Goal: Task Accomplishment & Management: Complete application form

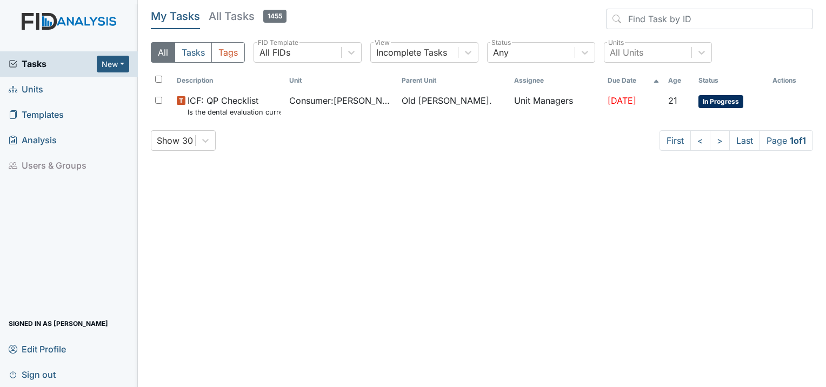
click at [27, 90] on span "Units" at bounding box center [26, 89] width 35 height 17
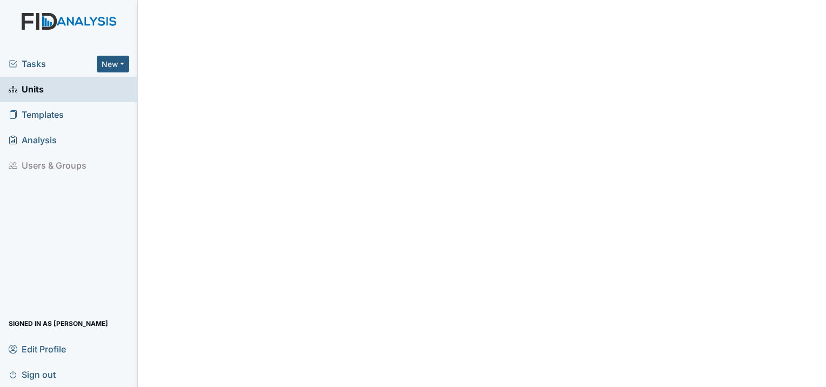
click at [43, 65] on span "Tasks" at bounding box center [53, 63] width 88 height 13
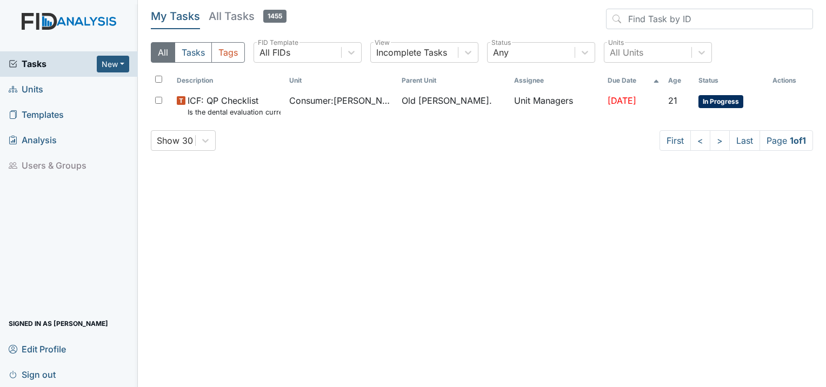
click at [32, 93] on span "Units" at bounding box center [26, 89] width 35 height 17
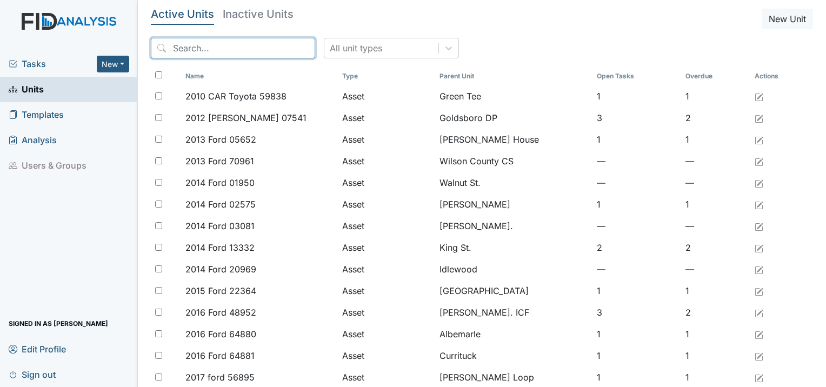
click at [226, 52] on input "search" at bounding box center [233, 48] width 164 height 21
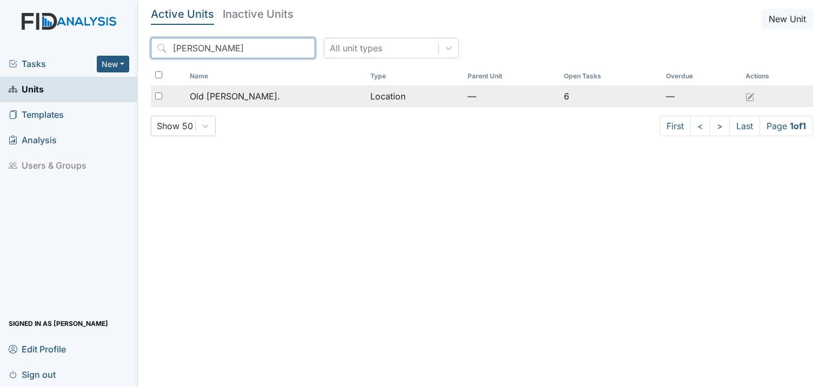
type input "roper"
click at [212, 95] on span "Old Roper Rd." at bounding box center [235, 96] width 90 height 13
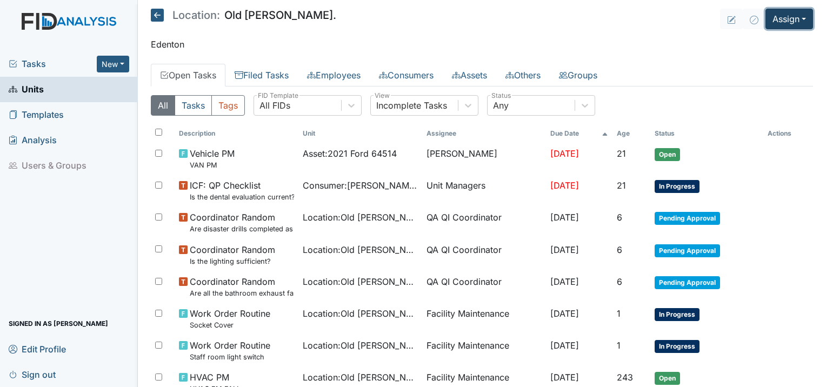
click at [793, 22] on button "Assign" at bounding box center [790, 19] width 48 height 21
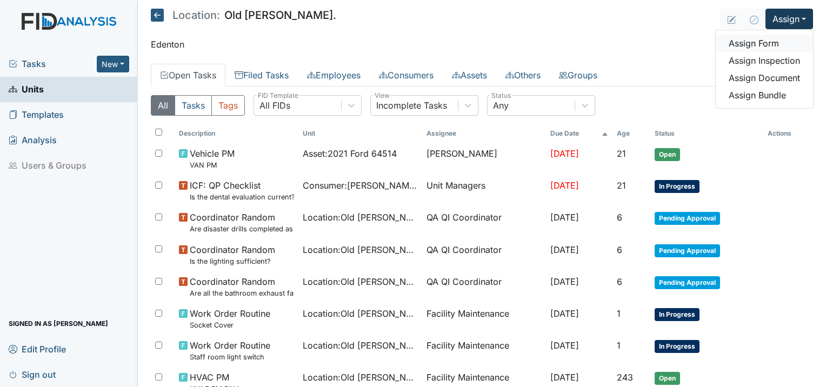
click at [751, 41] on link "Assign Form" at bounding box center [764, 43] width 97 height 17
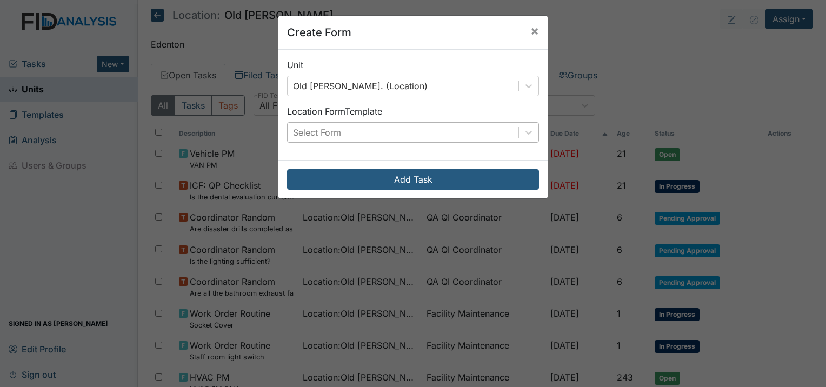
click at [303, 125] on div "Select Form" at bounding box center [403, 132] width 231 height 19
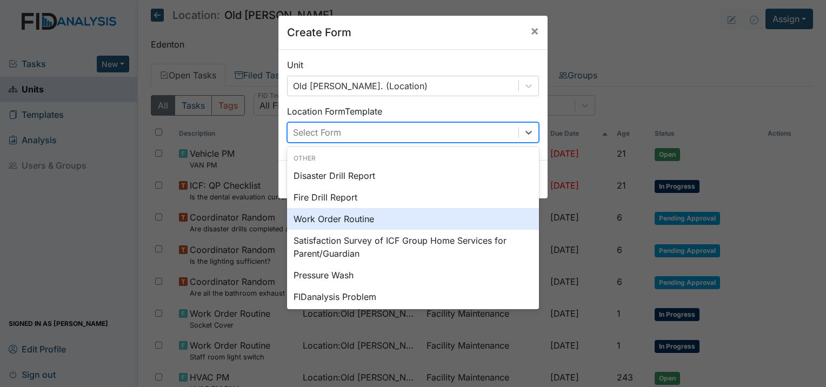
click at [327, 216] on div "Work Order Routine" at bounding box center [413, 219] width 252 height 22
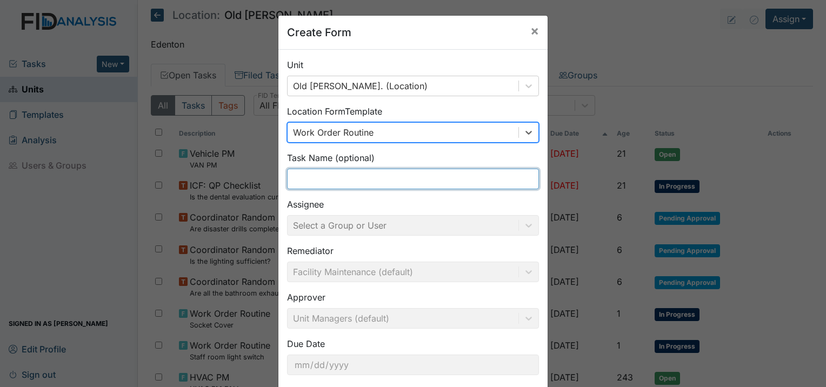
click at [341, 183] on input "text" at bounding box center [413, 179] width 252 height 21
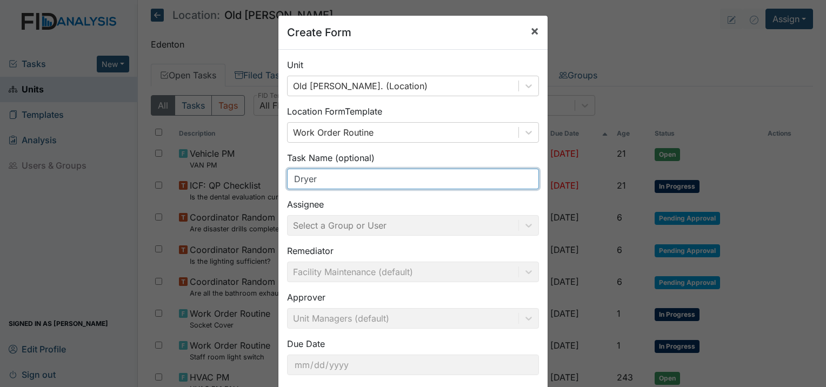
type input "Dryer"
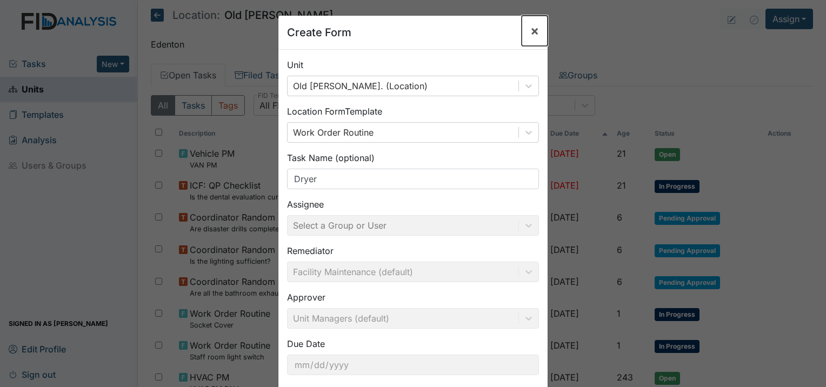
click at [531, 27] on span "×" at bounding box center [535, 31] width 9 height 16
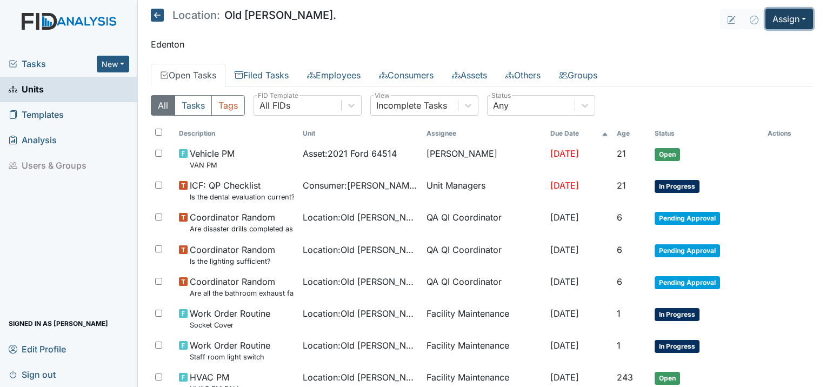
click at [786, 19] on button "Assign" at bounding box center [790, 19] width 48 height 21
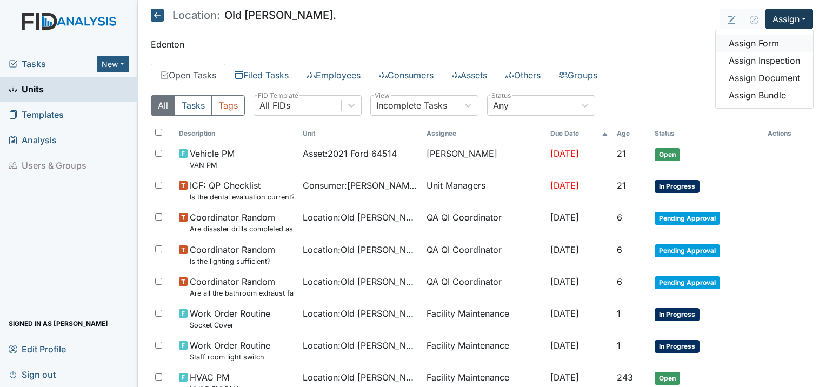
click at [753, 37] on link "Assign Form" at bounding box center [764, 43] width 97 height 17
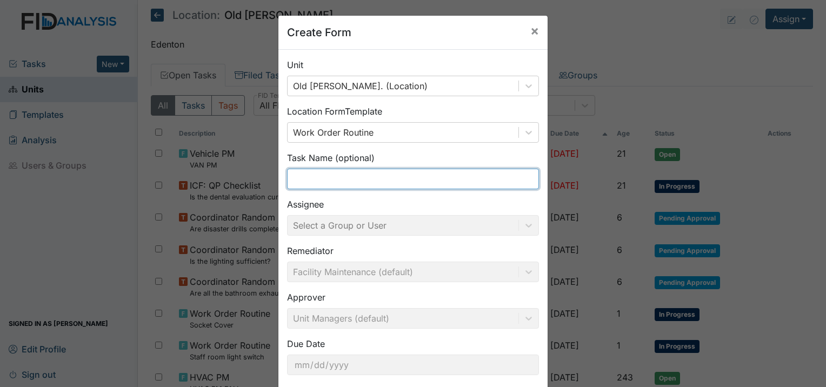
click at [362, 178] on input "text" at bounding box center [413, 179] width 252 height 21
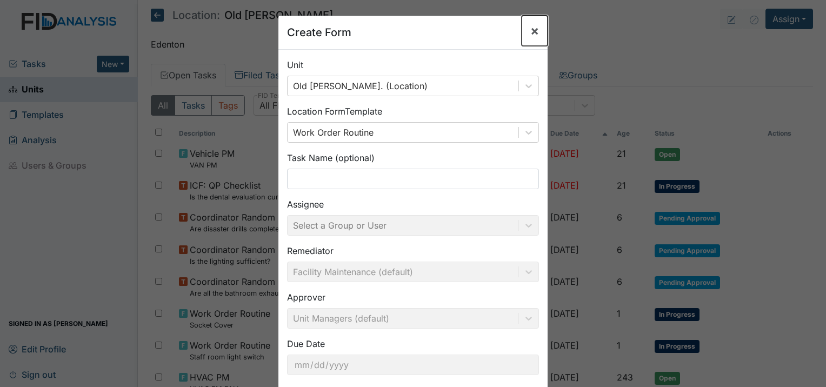
click at [524, 32] on button "×" at bounding box center [535, 31] width 26 height 30
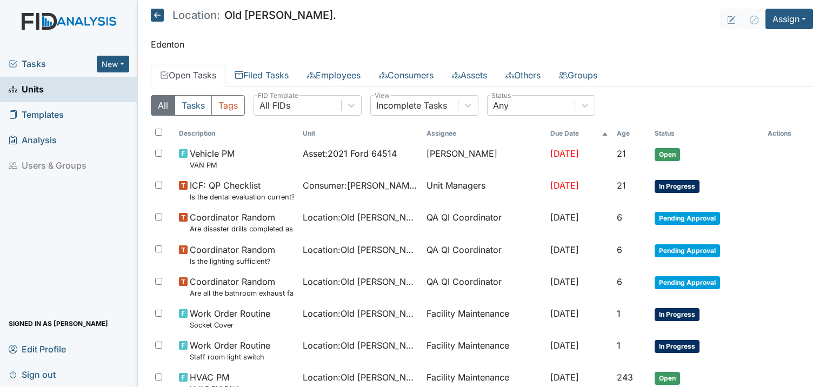
click at [151, 15] on icon at bounding box center [157, 15] width 13 height 13
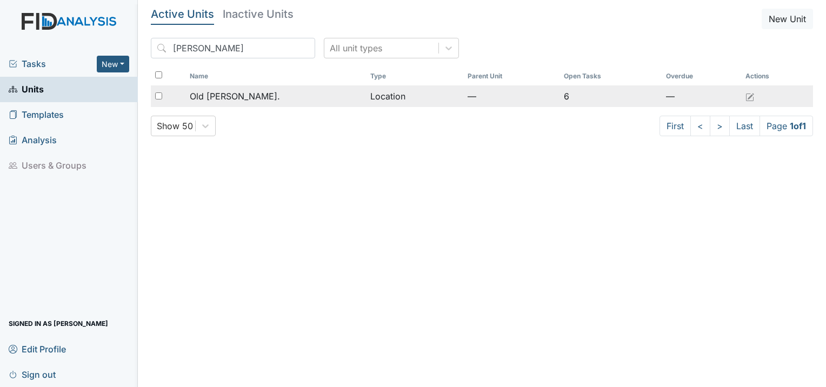
click at [234, 104] on td "Old [PERSON_NAME]." at bounding box center [276, 96] width 181 height 22
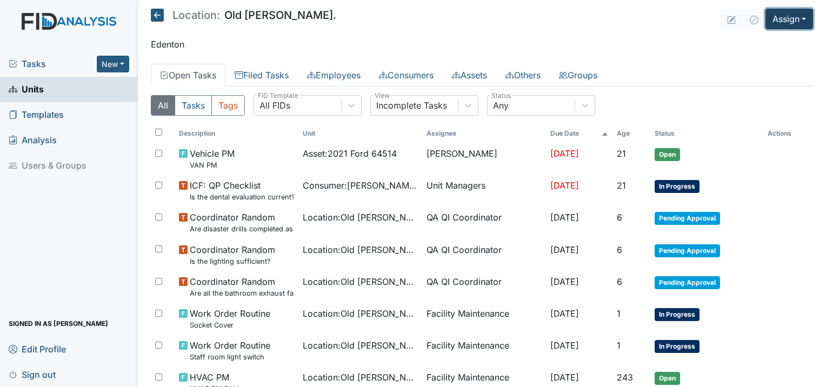
click at [779, 15] on button "Assign" at bounding box center [790, 19] width 48 height 21
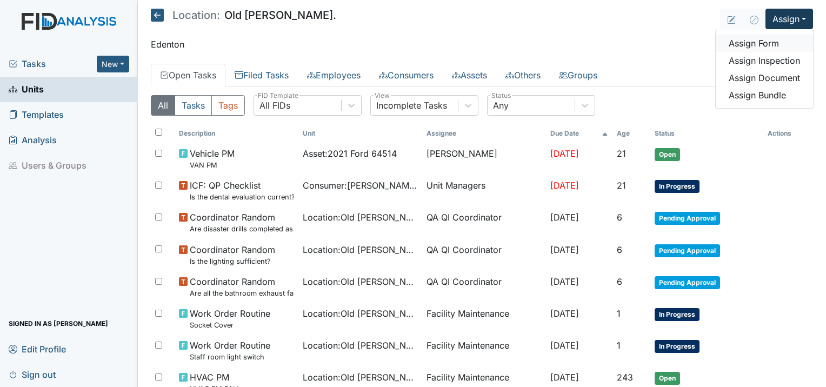
click at [756, 44] on link "Assign Form" at bounding box center [764, 43] width 97 height 17
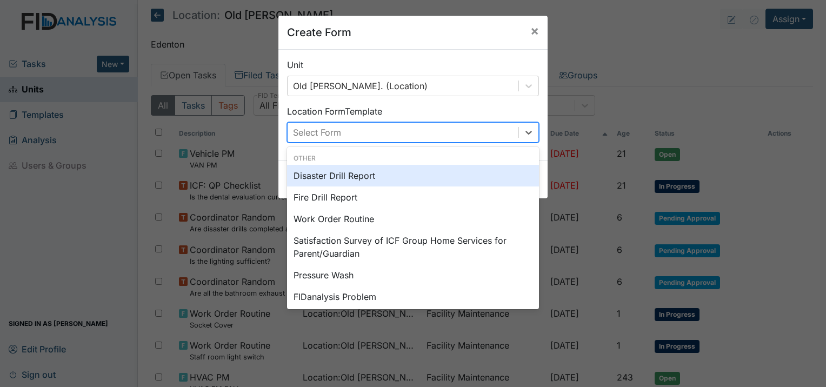
click at [354, 134] on div "Select Form" at bounding box center [403, 132] width 231 height 19
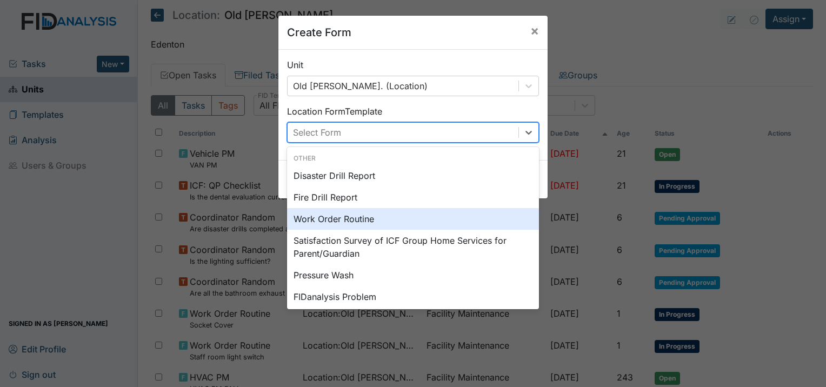
click at [325, 219] on div "Work Order Routine" at bounding box center [413, 219] width 252 height 22
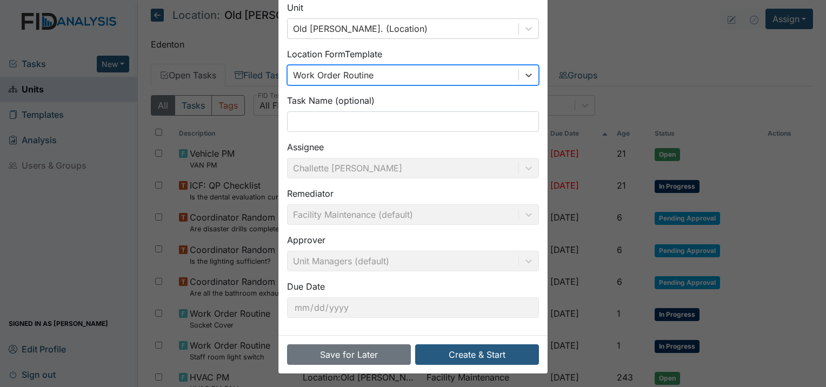
scroll to position [58, 0]
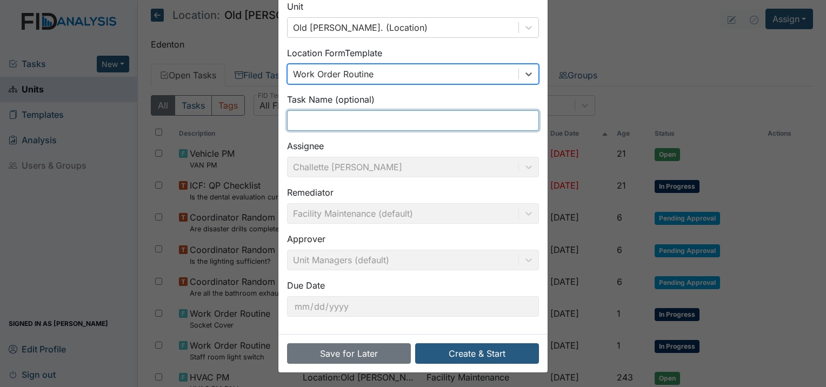
click at [342, 120] on input "text" at bounding box center [413, 120] width 252 height 21
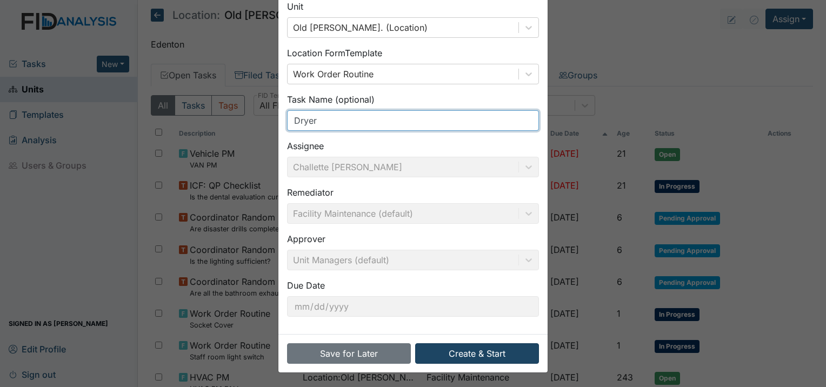
type input "Dryer"
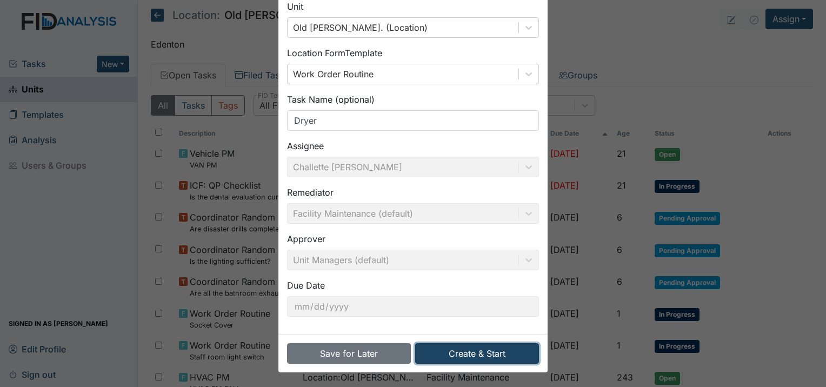
click at [450, 353] on button "Create & Start" at bounding box center [477, 353] width 124 height 21
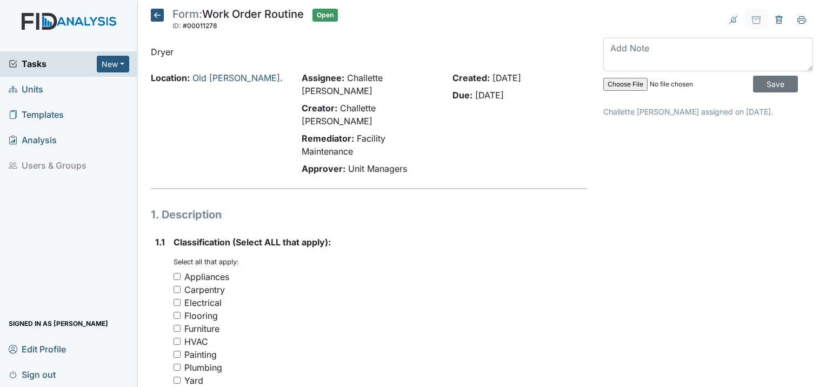
click at [174, 273] on input "Appliances" at bounding box center [177, 276] width 7 height 7
checkbox input "true"
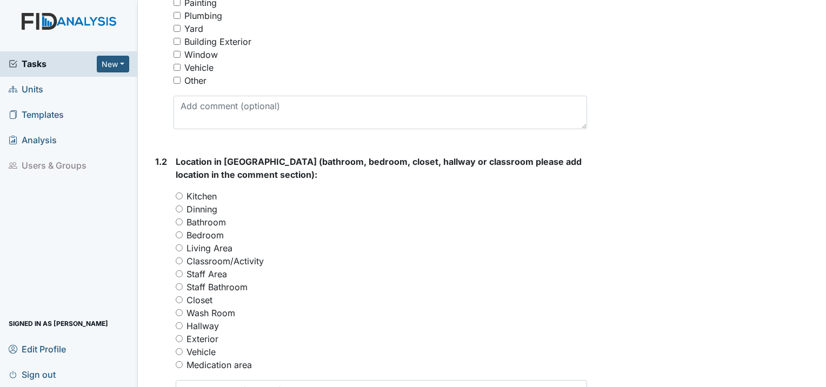
scroll to position [379, 0]
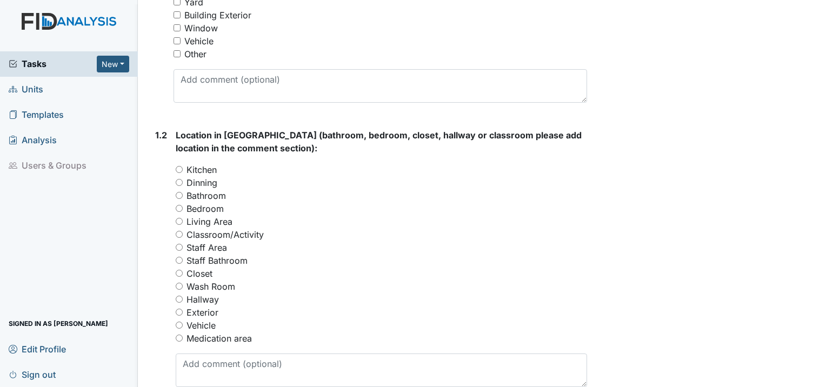
click at [180, 283] on input "Wash Room" at bounding box center [179, 286] width 7 height 7
radio input "true"
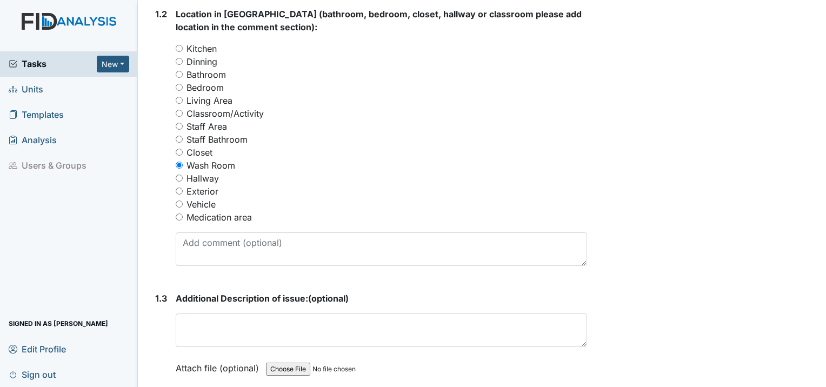
scroll to position [541, 0]
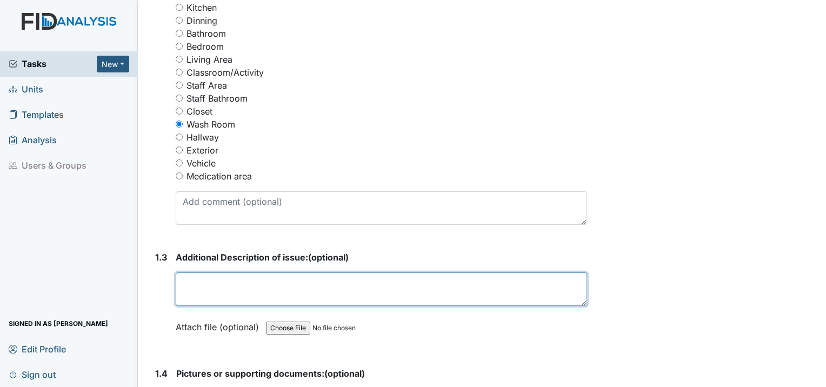
click at [239, 273] on textarea at bounding box center [382, 290] width 412 height 34
click at [306, 273] on textarea "Dryer is not drying the clothes" at bounding box center [382, 290] width 412 height 34
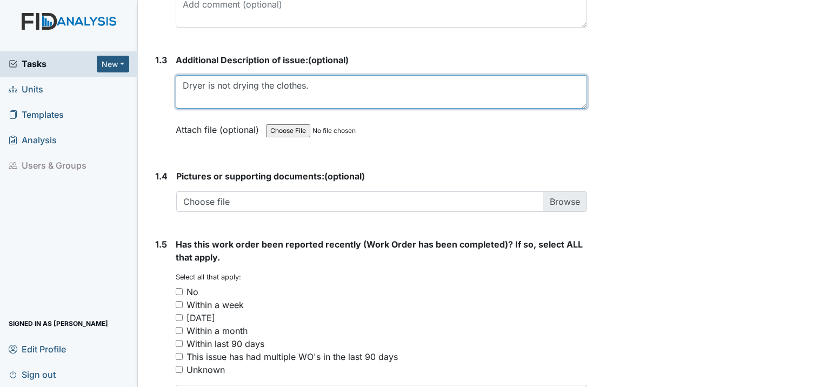
scroll to position [757, 0]
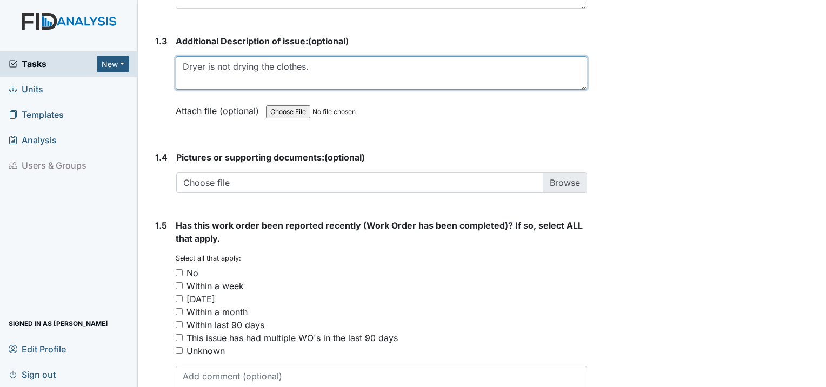
type textarea "Dryer is not drying the clothes."
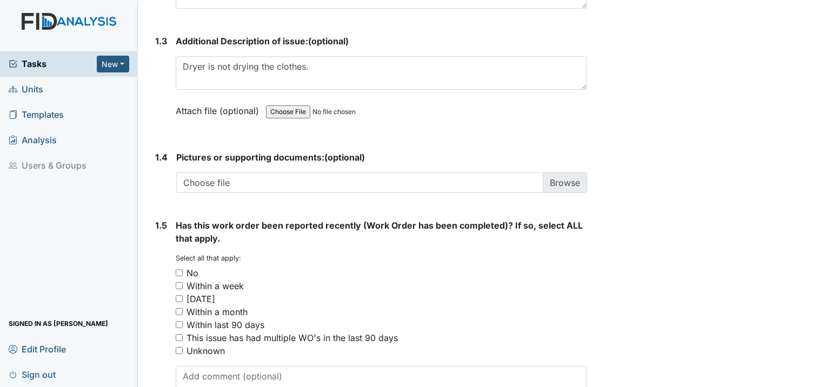
drag, startPoint x: 178, startPoint y: 244, endPoint x: 187, endPoint y: 243, distance: 9.3
click at [180, 269] on input "No" at bounding box center [179, 272] width 7 height 7
checkbox input "true"
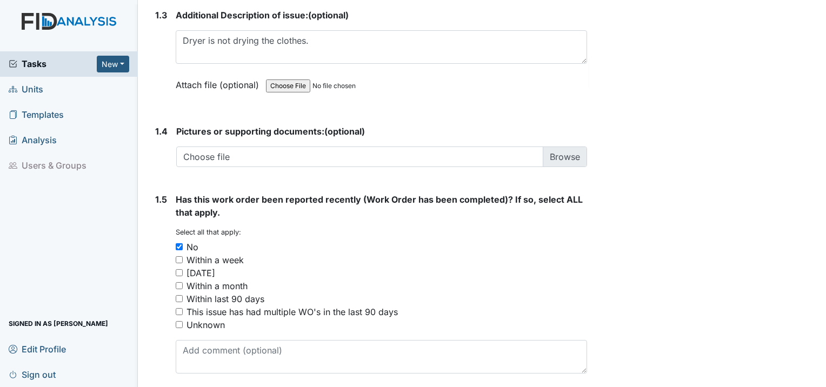
scroll to position [797, 0]
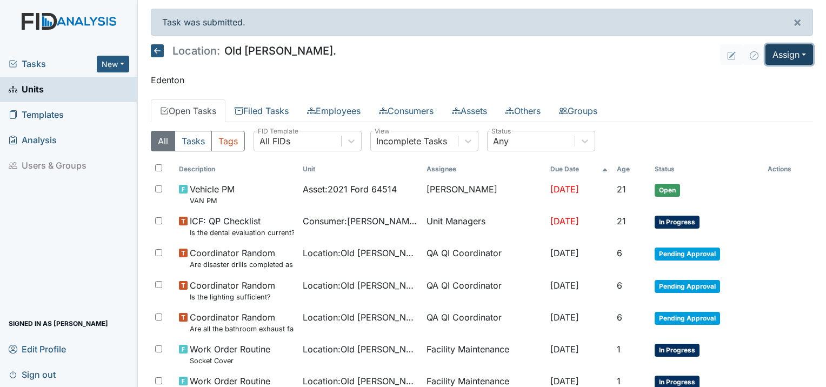
click at [793, 58] on button "Assign" at bounding box center [790, 54] width 48 height 21
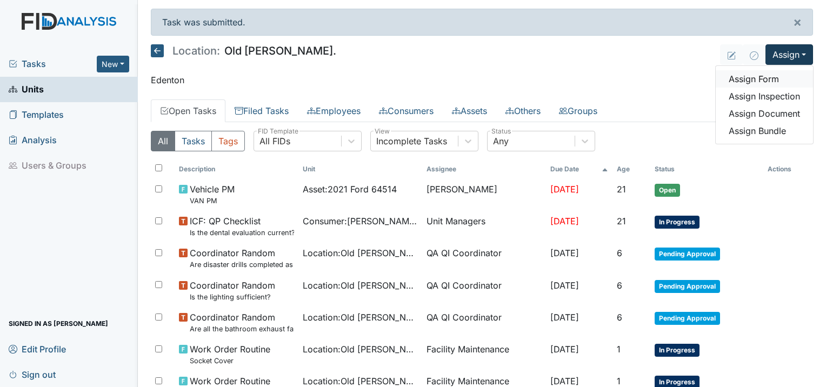
click at [740, 80] on link "Assign Form" at bounding box center [764, 78] width 97 height 17
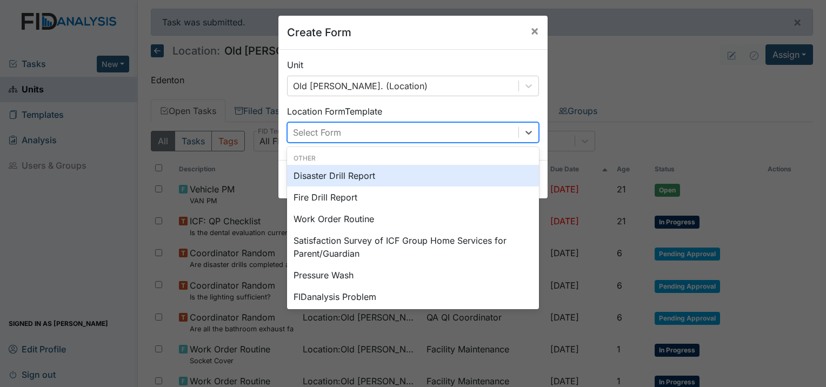
click at [314, 131] on div "Select Form" at bounding box center [317, 132] width 48 height 13
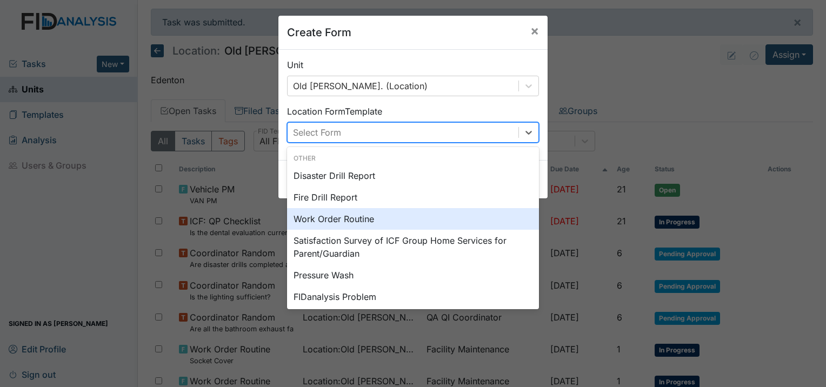
click at [336, 214] on div "Work Order Routine" at bounding box center [413, 219] width 252 height 22
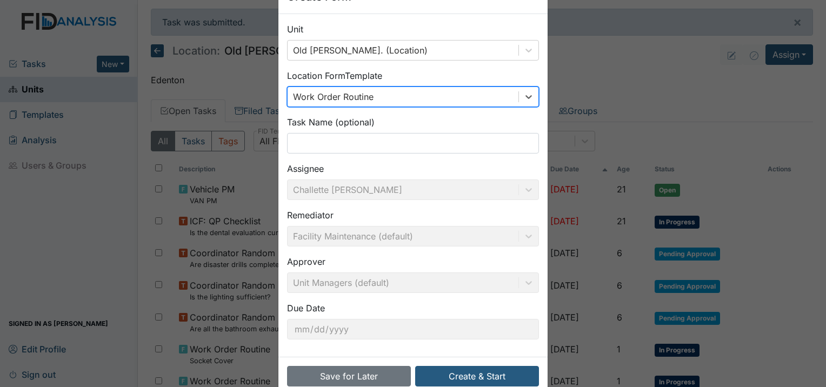
scroll to position [58, 0]
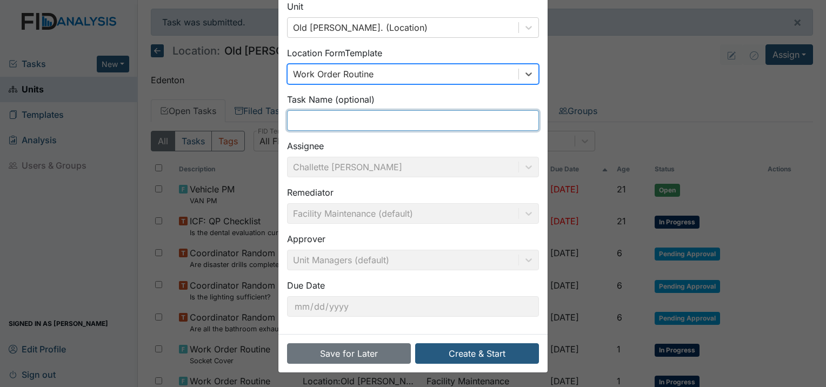
click at [329, 114] on input "text" at bounding box center [413, 120] width 252 height 21
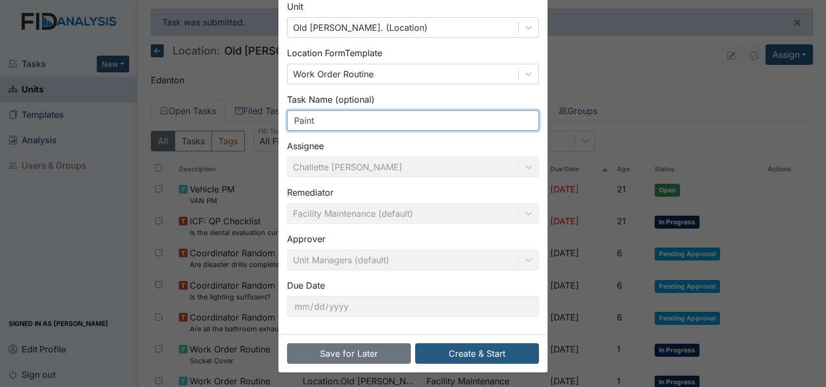
click at [374, 123] on input "Paint" at bounding box center [413, 120] width 252 height 21
type input "Paint"
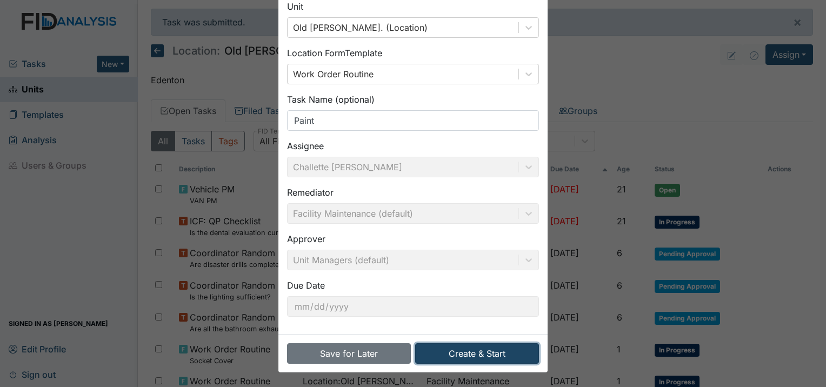
click at [493, 353] on button "Create & Start" at bounding box center [477, 353] width 124 height 21
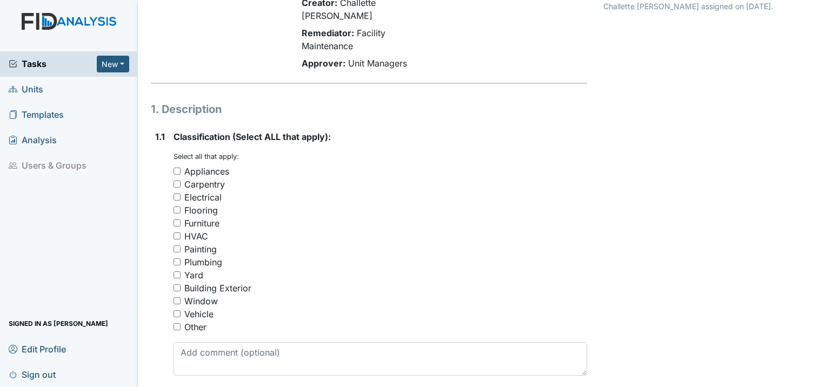
scroll to position [162, 0]
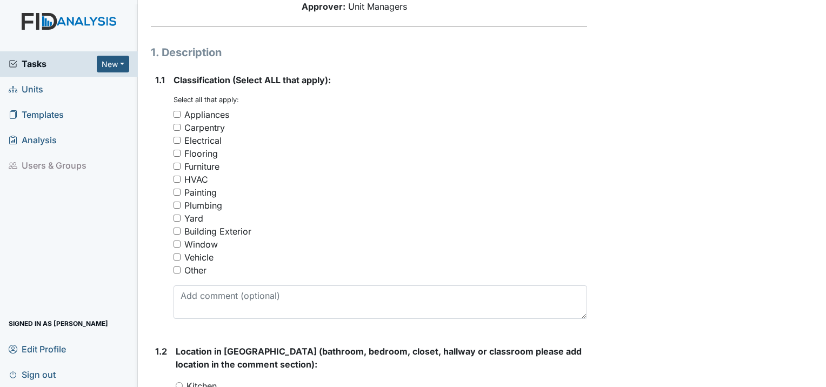
click at [174, 189] on input "Painting" at bounding box center [177, 192] width 7 height 7
checkbox input "true"
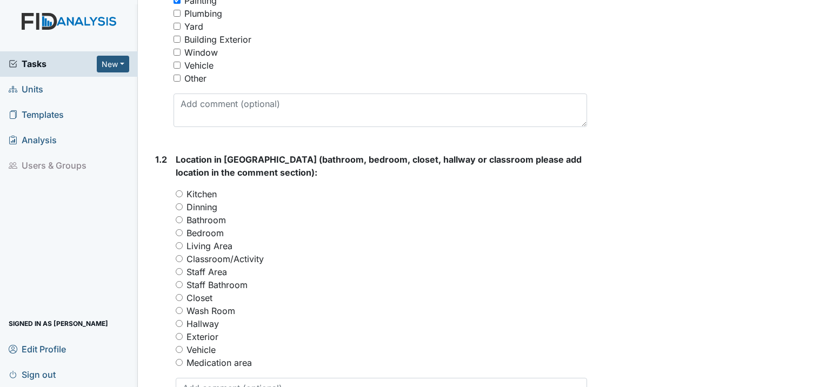
scroll to position [379, 0]
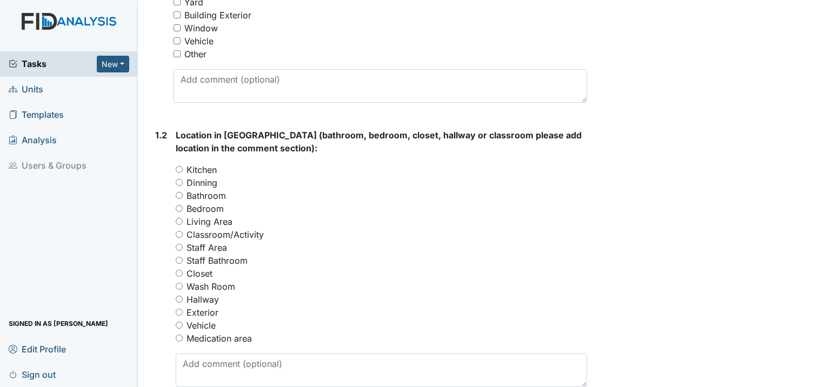
click at [180, 218] on input "Living Area" at bounding box center [179, 221] width 7 height 7
radio input "true"
click at [176, 205] on input "Bedroom" at bounding box center [179, 208] width 7 height 7
radio input "true"
click at [180, 218] on input "Living Area" at bounding box center [179, 221] width 7 height 7
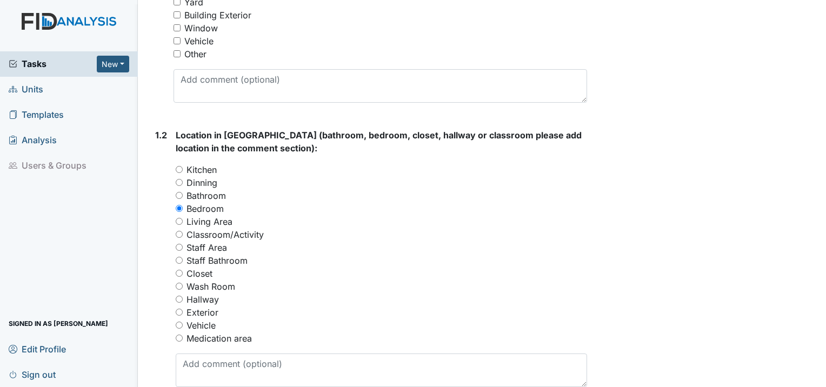
radio input "true"
click at [184, 202] on div "Bedroom" at bounding box center [382, 208] width 412 height 13
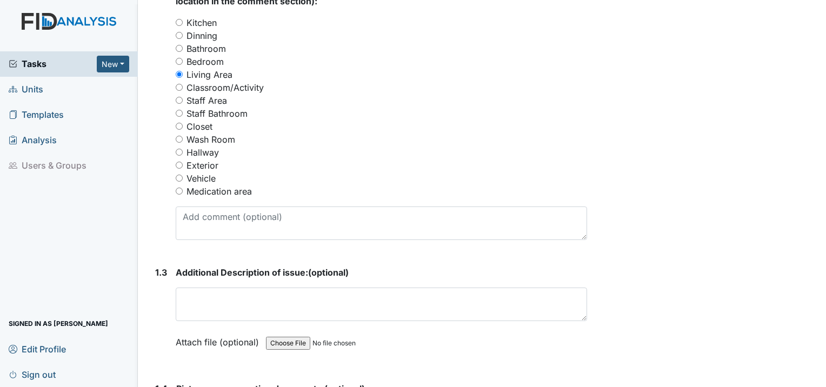
scroll to position [541, 0]
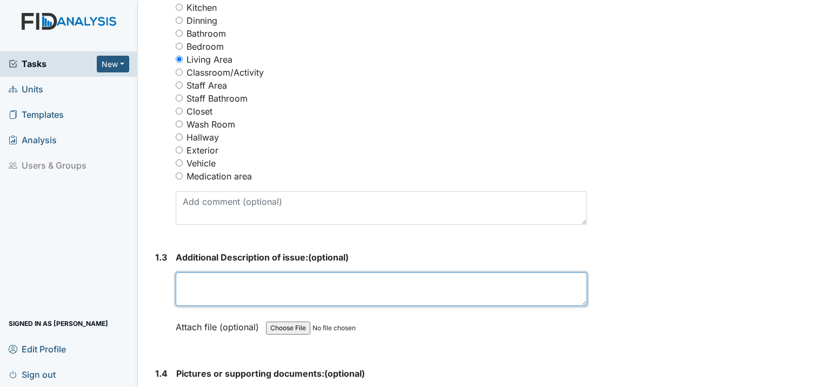
click at [212, 273] on textarea at bounding box center [382, 290] width 412 height 34
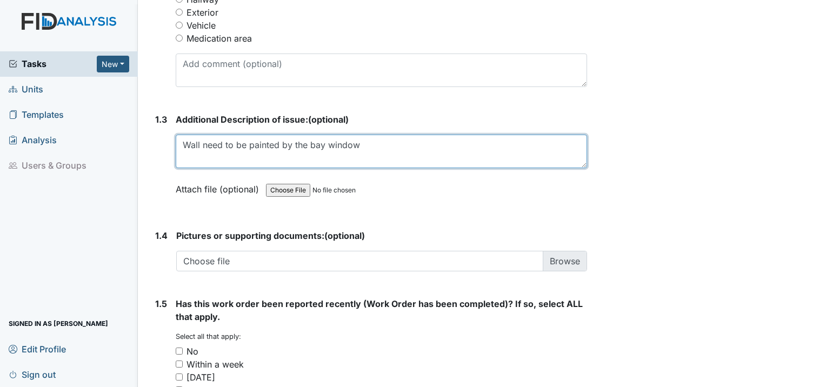
scroll to position [703, 0]
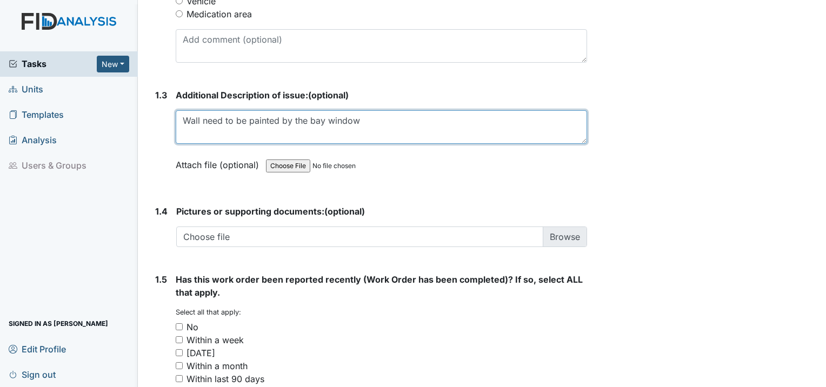
click at [357, 110] on textarea "Wall need to be painted by the bay window" at bounding box center [382, 127] width 412 height 34
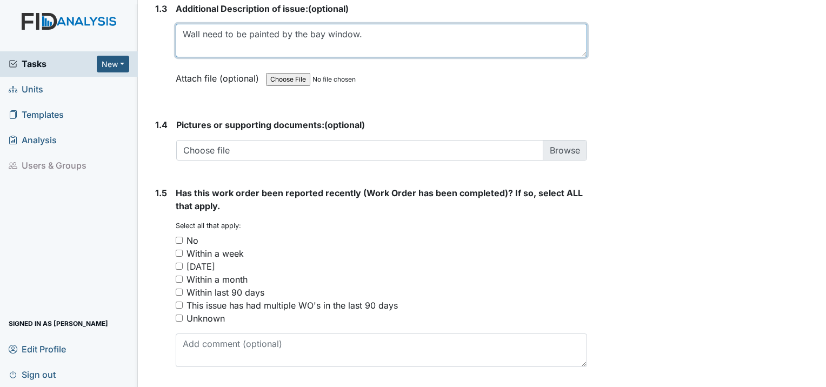
scroll to position [797, 0]
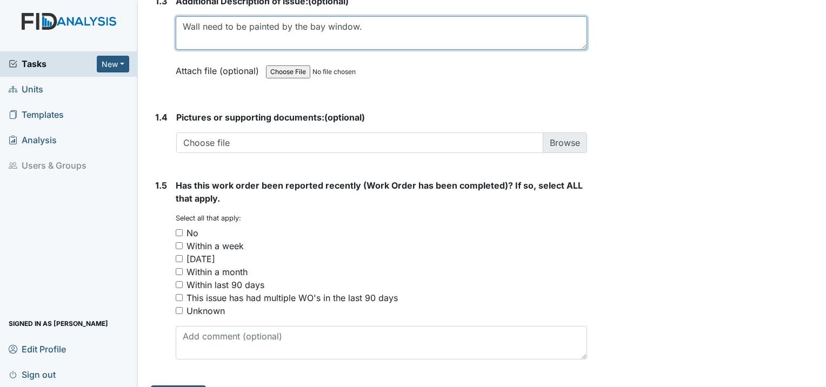
type textarea "Wall need to be painted by the bay window."
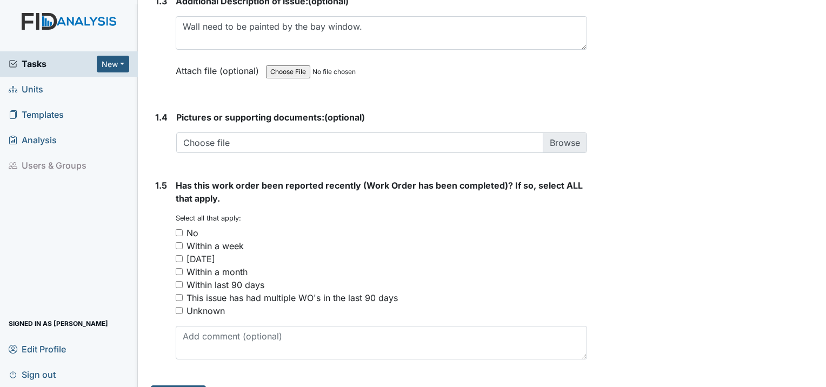
click at [180, 229] on input "No" at bounding box center [179, 232] width 7 height 7
checkbox input "true"
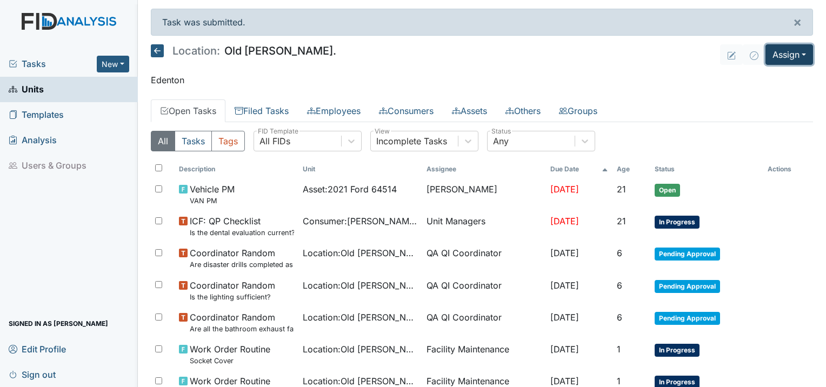
click at [792, 57] on button "Assign" at bounding box center [790, 54] width 48 height 21
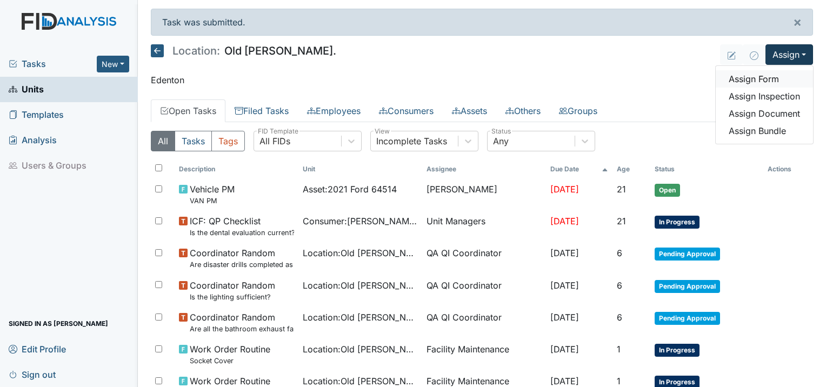
click at [745, 84] on link "Assign Form" at bounding box center [764, 78] width 97 height 17
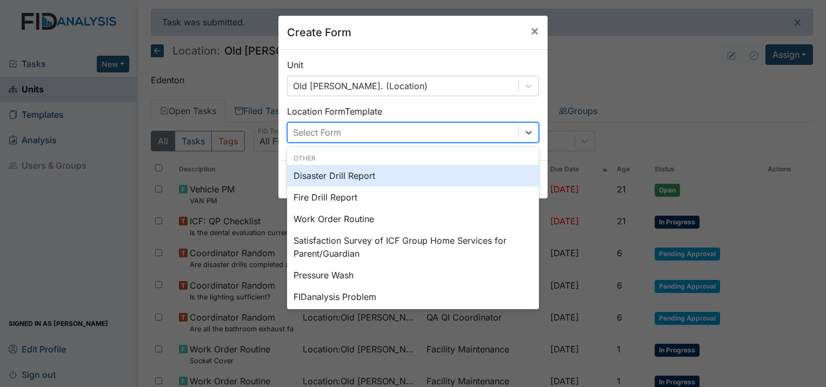
click at [322, 136] on div "Select Form" at bounding box center [317, 132] width 48 height 13
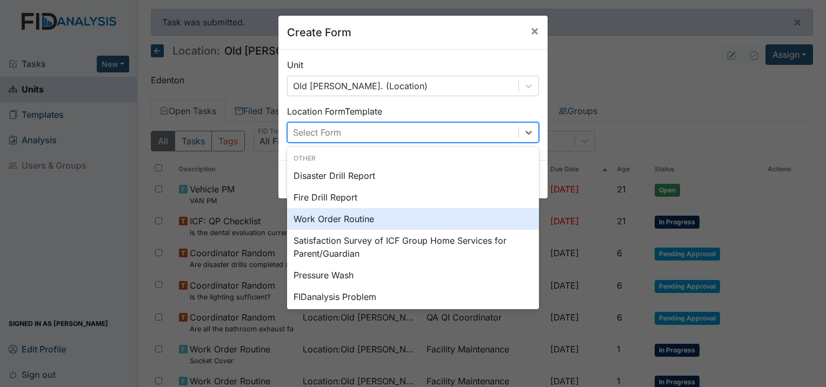
click at [318, 215] on div "Work Order Routine" at bounding box center [413, 219] width 252 height 22
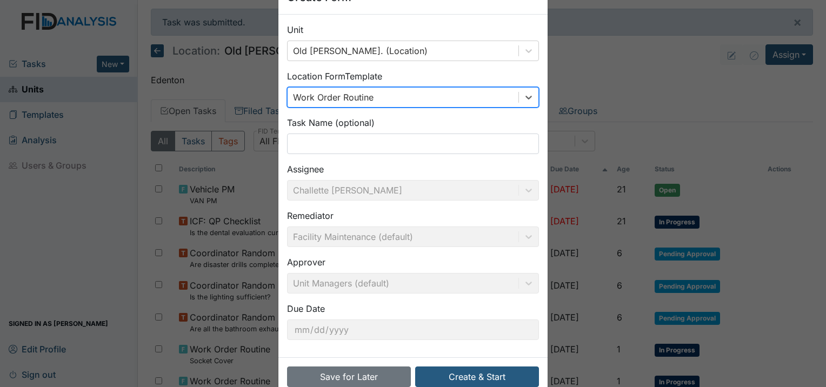
scroll to position [54, 0]
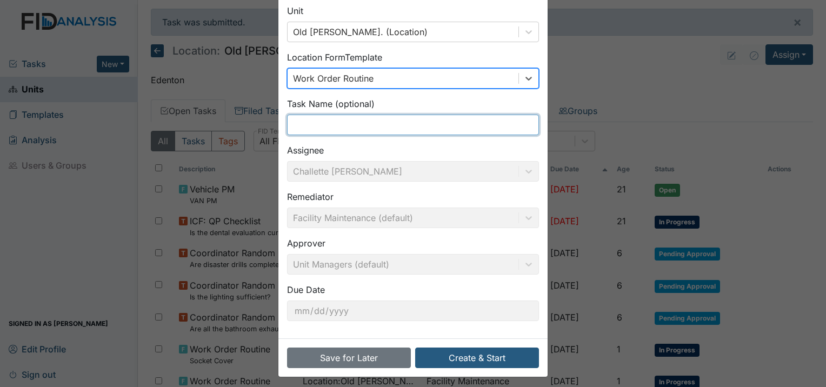
click at [368, 125] on input "text" at bounding box center [413, 125] width 252 height 21
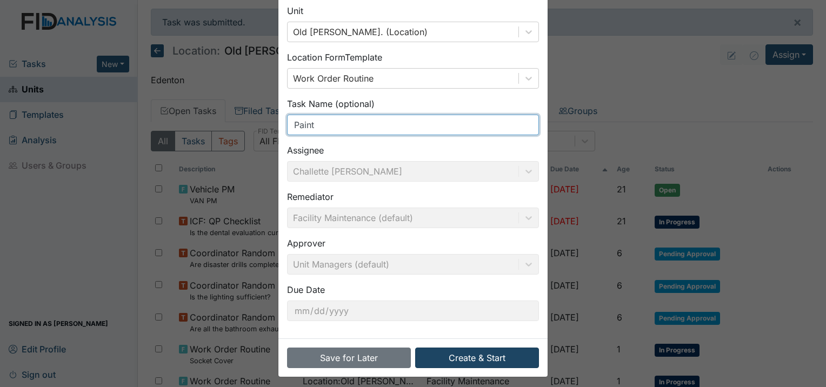
type input "Paint"
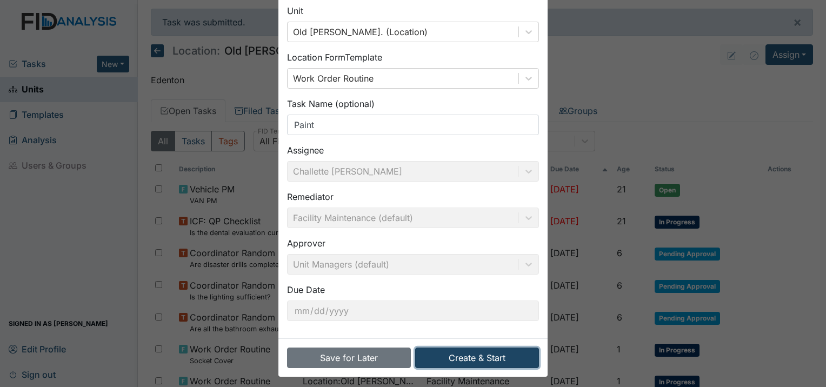
click at [491, 361] on button "Create & Start" at bounding box center [477, 358] width 124 height 21
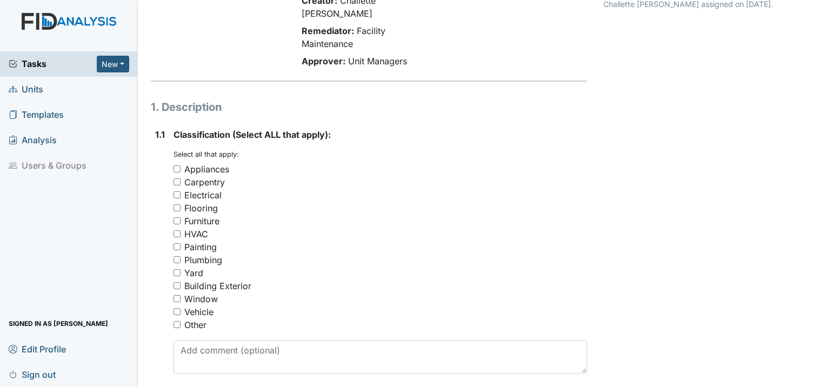
scroll to position [108, 0]
click at [175, 243] on input "Painting" at bounding box center [177, 246] width 7 height 7
checkbox input "true"
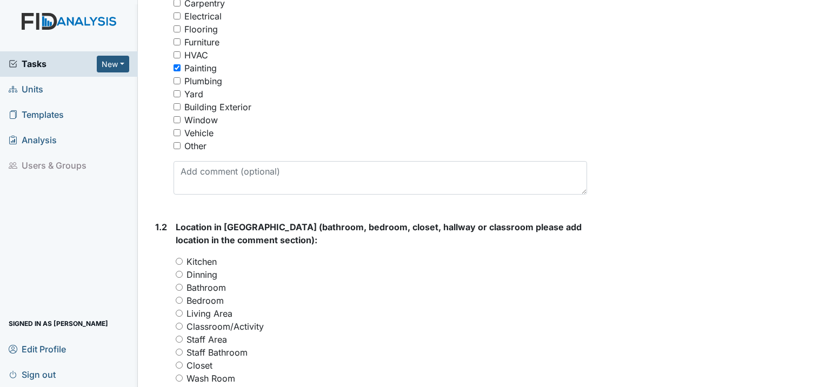
scroll to position [325, 0]
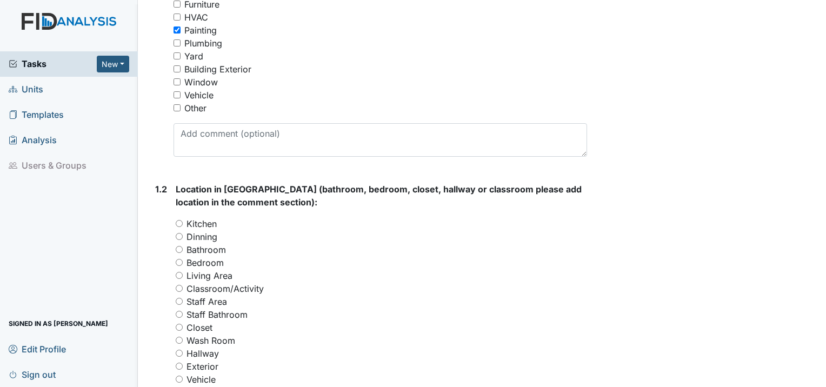
click at [178, 259] on input "Bedroom" at bounding box center [179, 262] width 7 height 7
radio input "true"
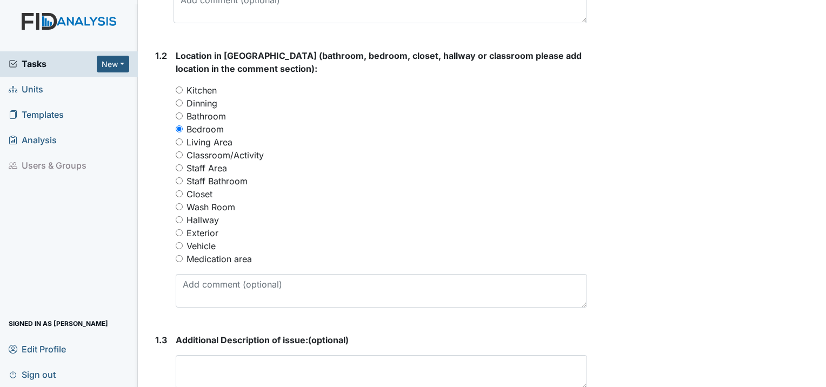
scroll to position [541, 0]
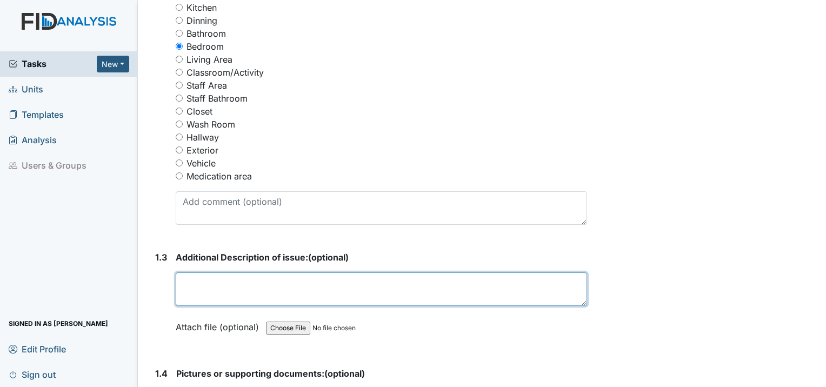
click at [236, 273] on textarea at bounding box center [382, 290] width 412 height 34
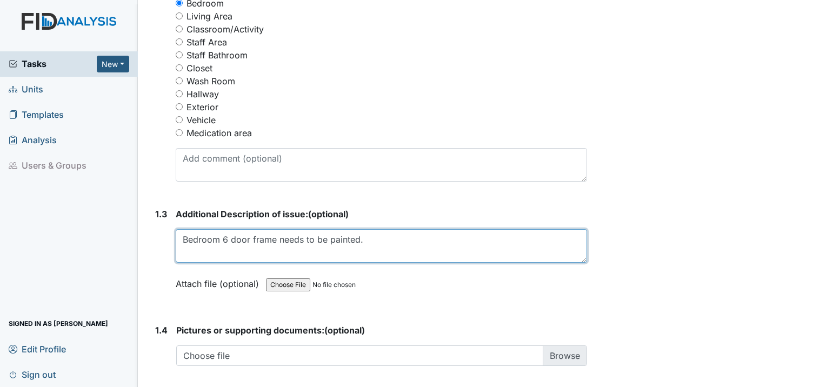
scroll to position [703, 0]
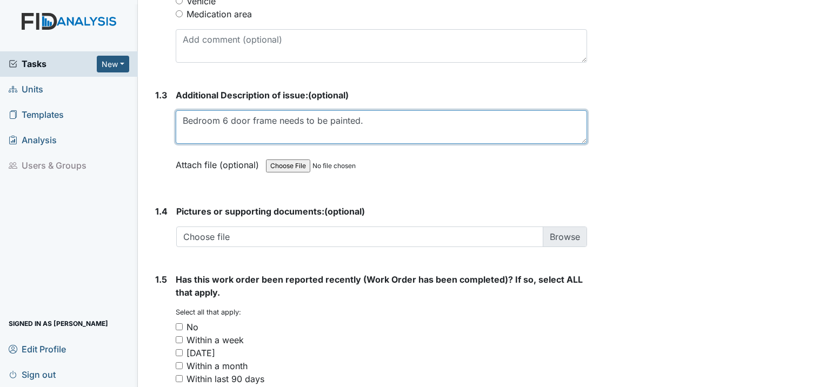
type textarea "Bedroom 6 door frame needs to be painted."
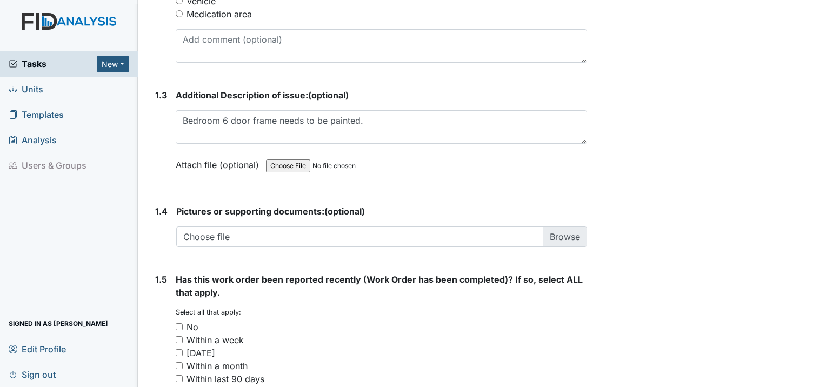
click at [176, 323] on input "No" at bounding box center [179, 326] width 7 height 7
checkbox input "true"
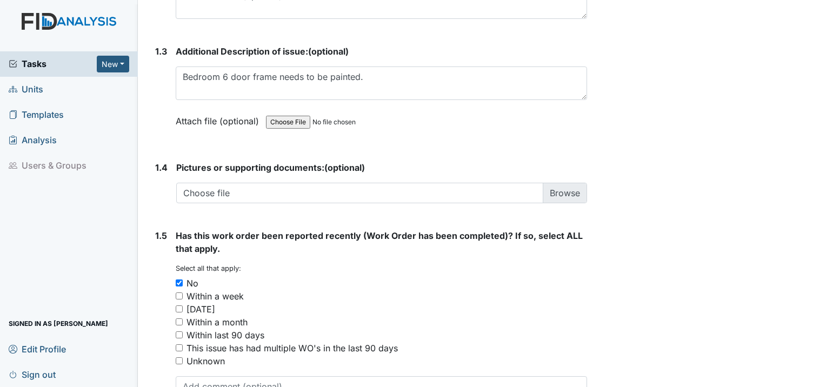
scroll to position [797, 0]
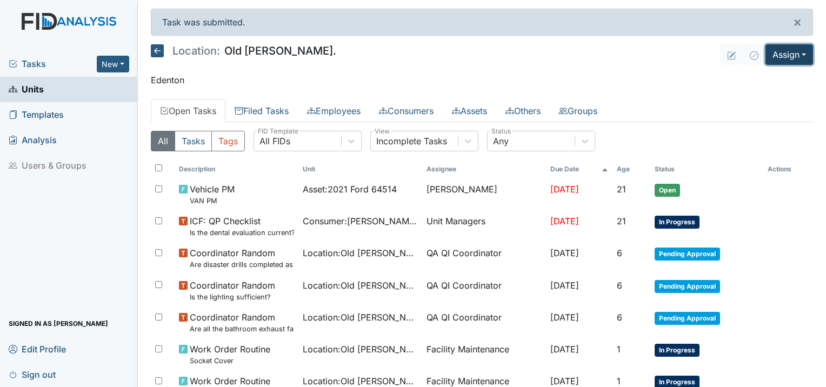
click at [785, 55] on button "Assign" at bounding box center [790, 54] width 48 height 21
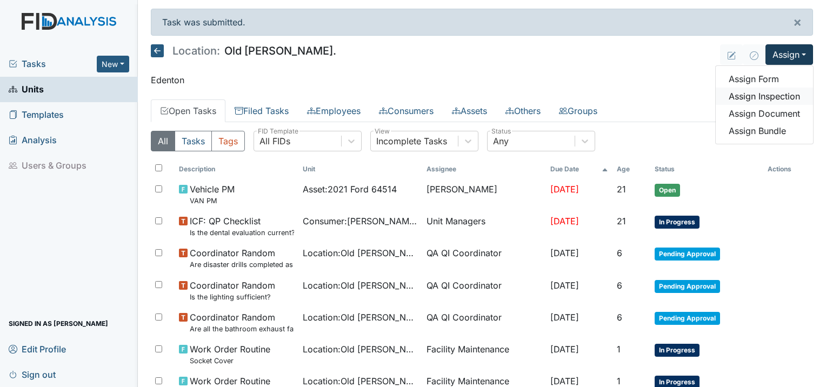
click at [744, 95] on link "Assign Inspection" at bounding box center [764, 96] width 97 height 17
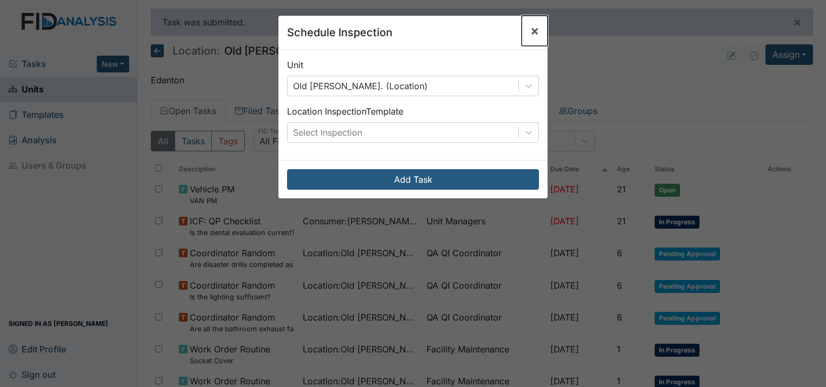
click at [533, 29] on span "×" at bounding box center [535, 31] width 9 height 16
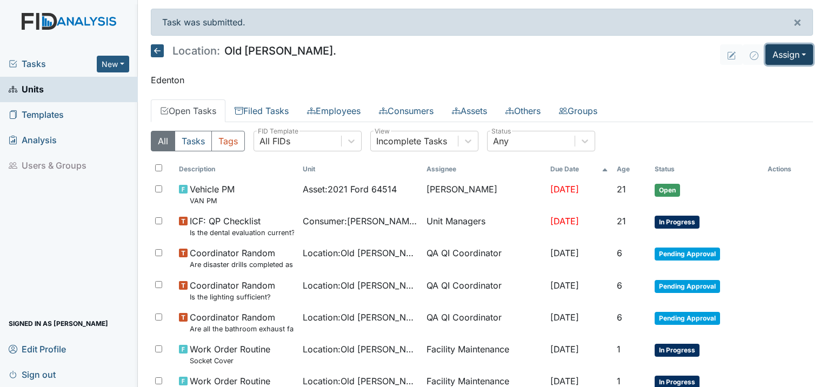
click at [796, 63] on button "Assign" at bounding box center [790, 54] width 48 height 21
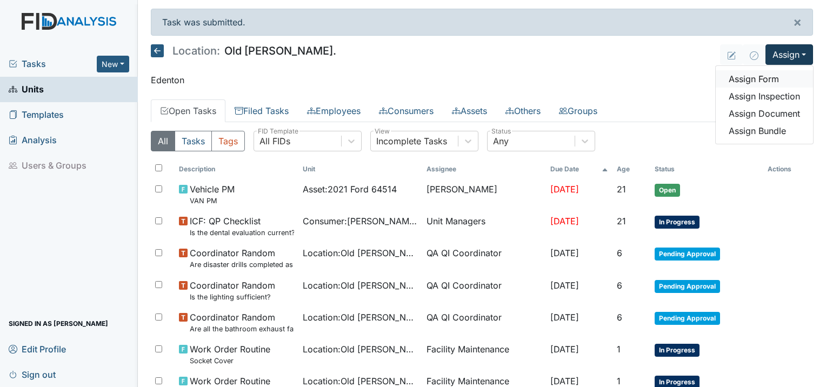
click at [743, 84] on link "Assign Form" at bounding box center [764, 78] width 97 height 17
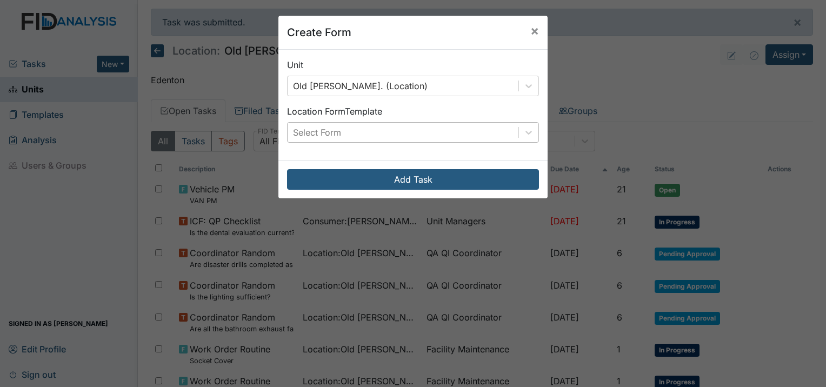
click at [375, 141] on div "Select Form" at bounding box center [403, 132] width 231 height 19
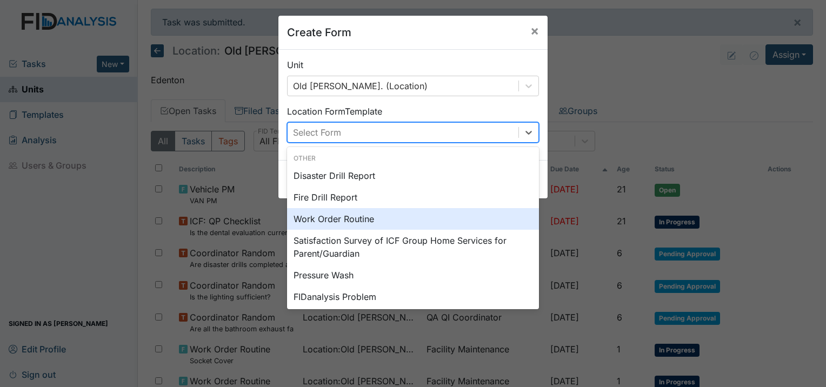
click at [358, 216] on div "Work Order Routine" at bounding box center [413, 219] width 252 height 22
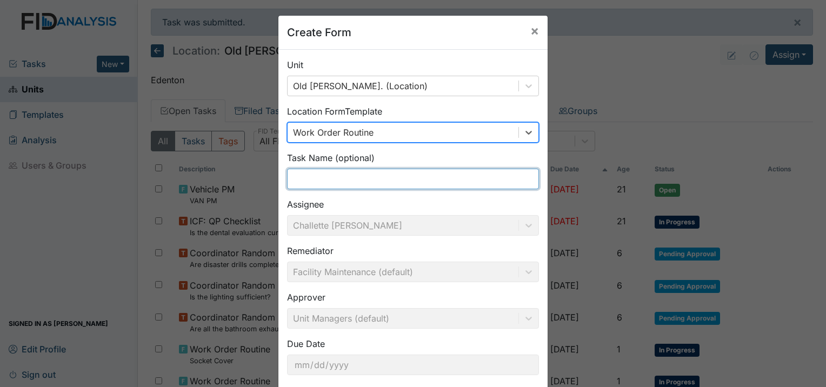
click at [329, 187] on input "text" at bounding box center [413, 179] width 252 height 21
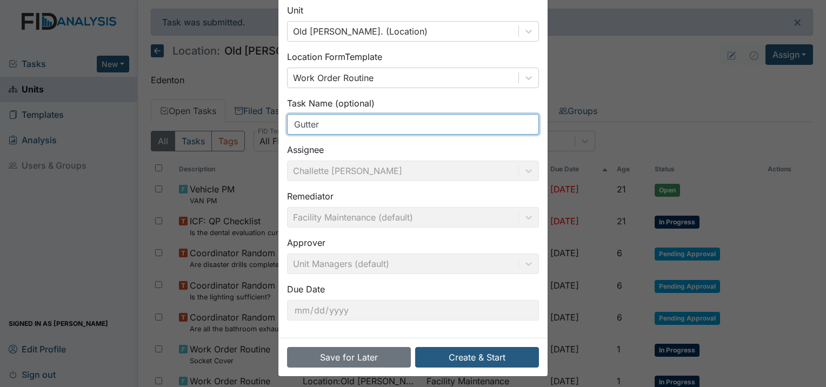
scroll to position [58, 0]
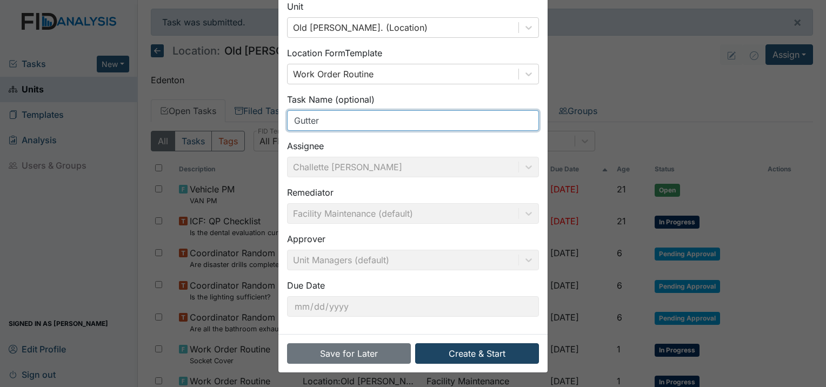
type input "Gutter"
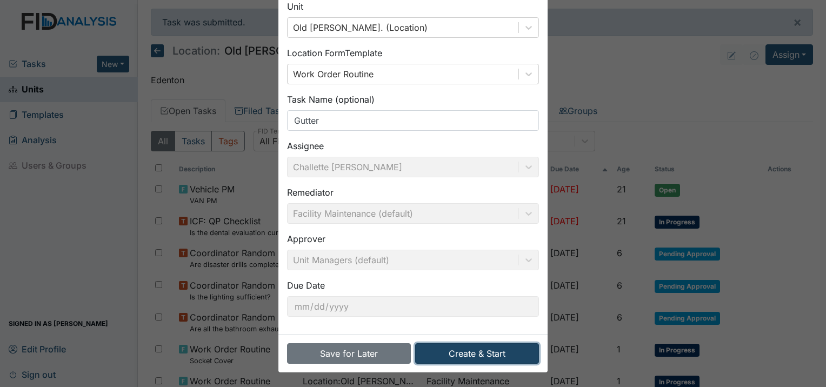
click at [446, 347] on button "Create & Start" at bounding box center [477, 353] width 124 height 21
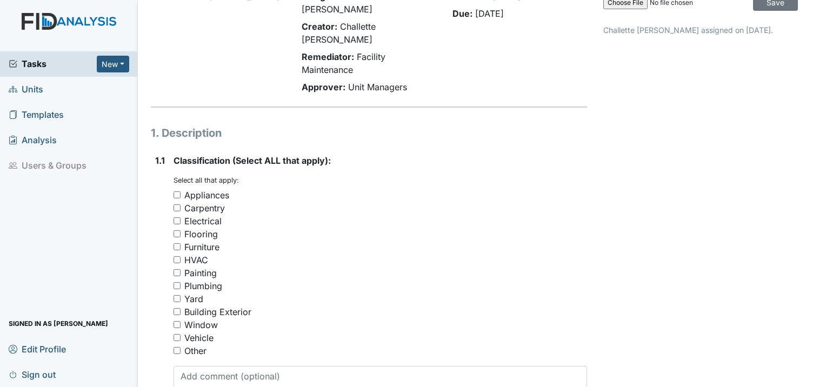
scroll to position [108, 0]
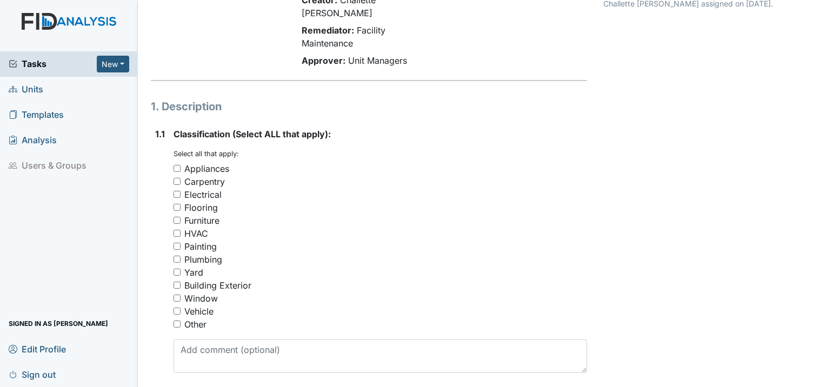
click at [178, 282] on input "Building Exterior" at bounding box center [177, 285] width 7 height 7
checkbox input "true"
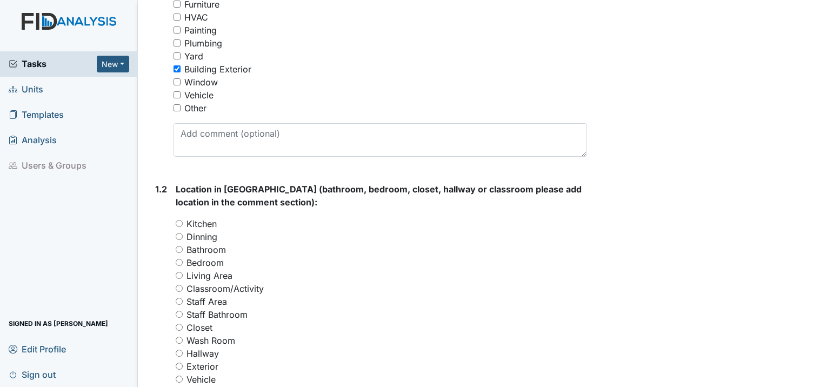
scroll to position [379, 0]
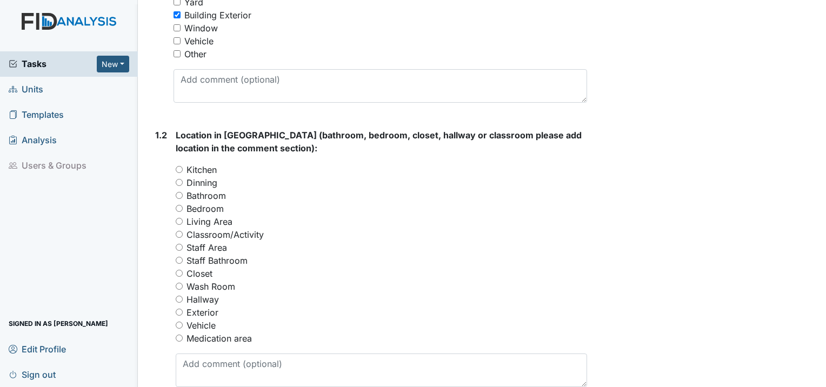
click at [181, 309] on input "Exterior" at bounding box center [179, 312] width 7 height 7
radio input "true"
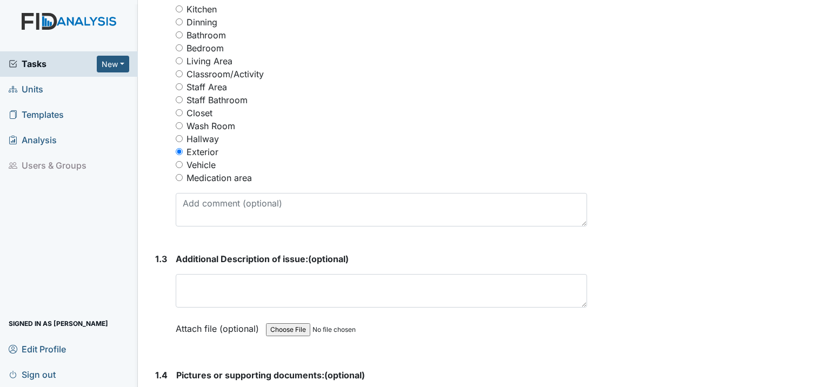
scroll to position [541, 0]
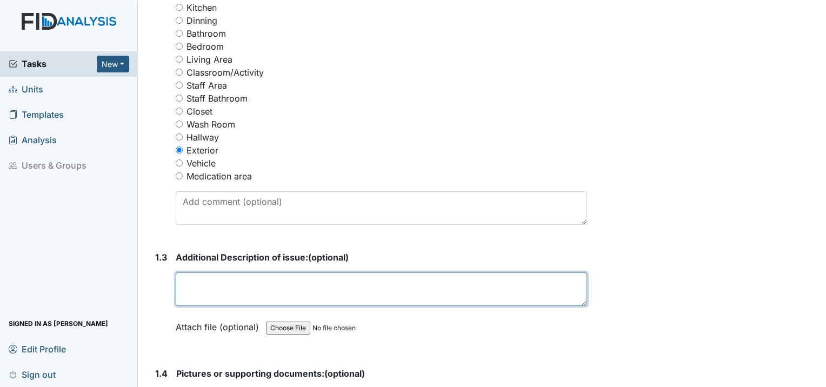
click at [234, 273] on textarea at bounding box center [382, 290] width 412 height 34
click at [293, 273] on textarea "Gutter needs to be cleaned out." at bounding box center [382, 290] width 412 height 34
click at [303, 273] on textarea "Gutter needs to be clean out." at bounding box center [382, 290] width 412 height 34
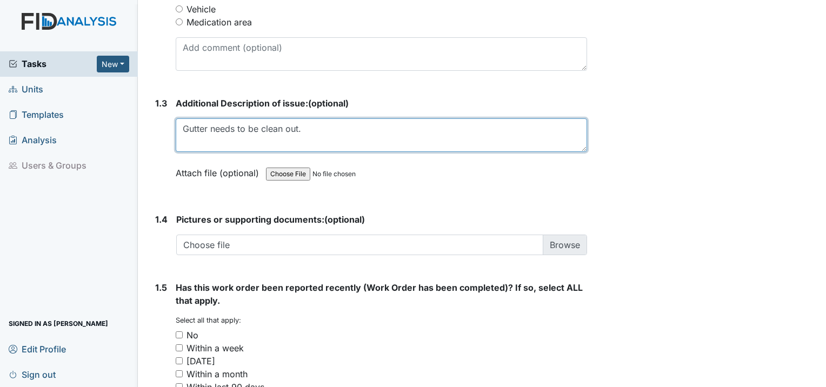
scroll to position [703, 0]
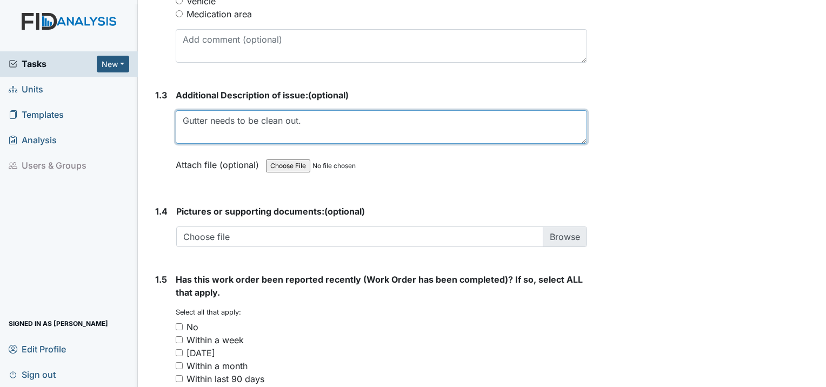
type textarea "Gutter needs to be clean out."
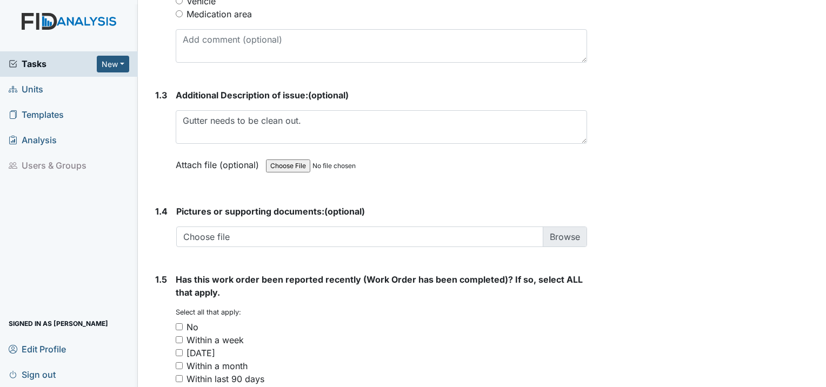
click at [176, 323] on input "No" at bounding box center [179, 326] width 7 height 7
checkbox input "true"
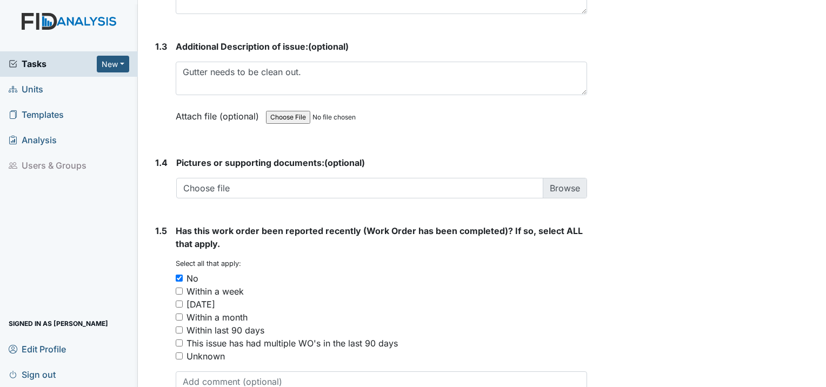
scroll to position [797, 0]
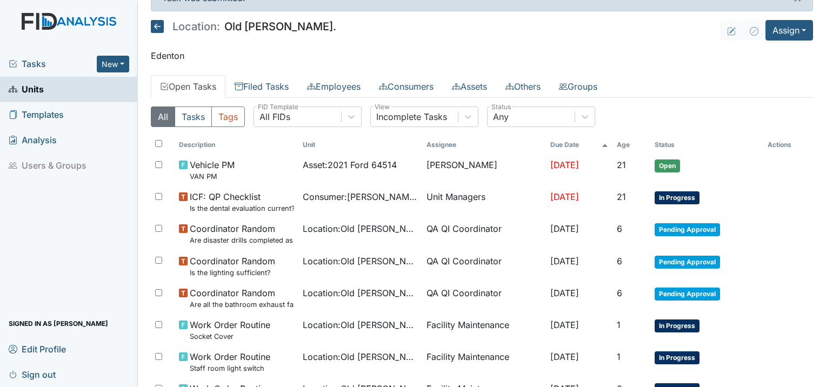
scroll to position [14, 0]
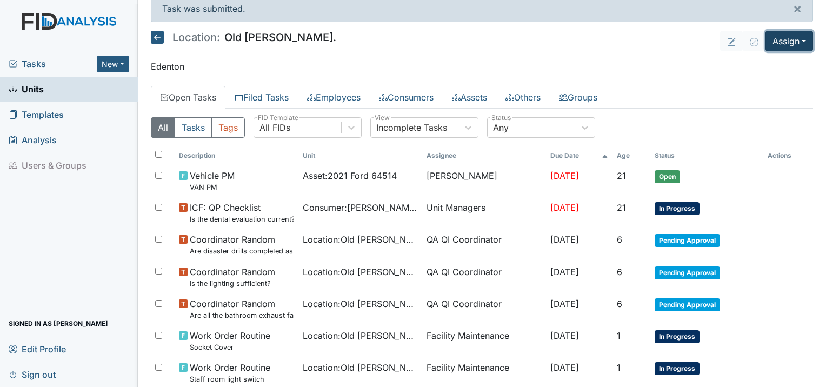
click at [771, 43] on button "Assign" at bounding box center [790, 41] width 48 height 21
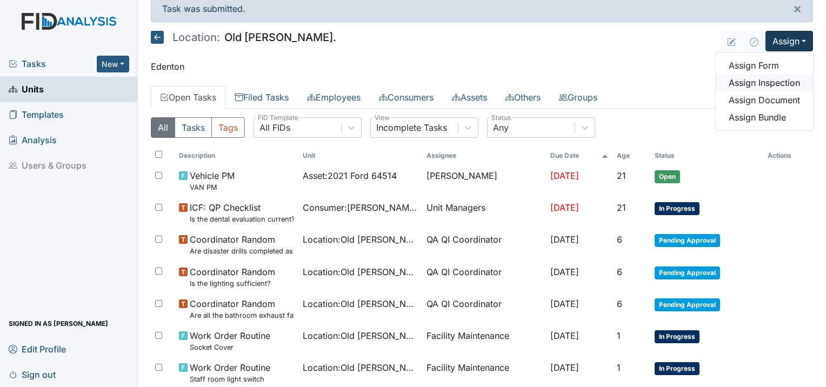
click at [750, 82] on link "Assign Inspection" at bounding box center [764, 82] width 97 height 17
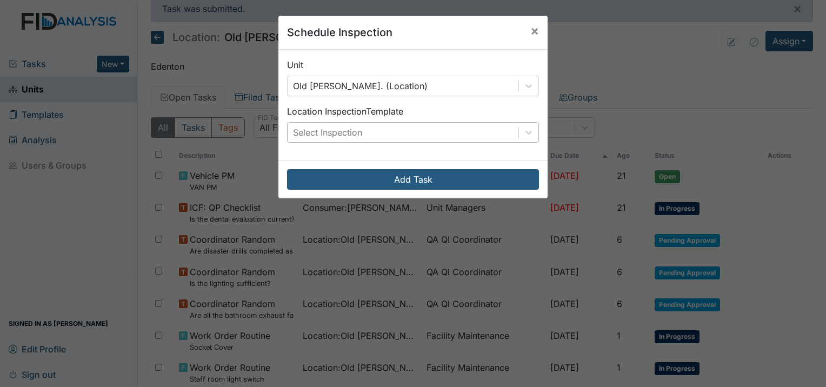
click at [357, 138] on div "Select Inspection" at bounding box center [403, 132] width 231 height 19
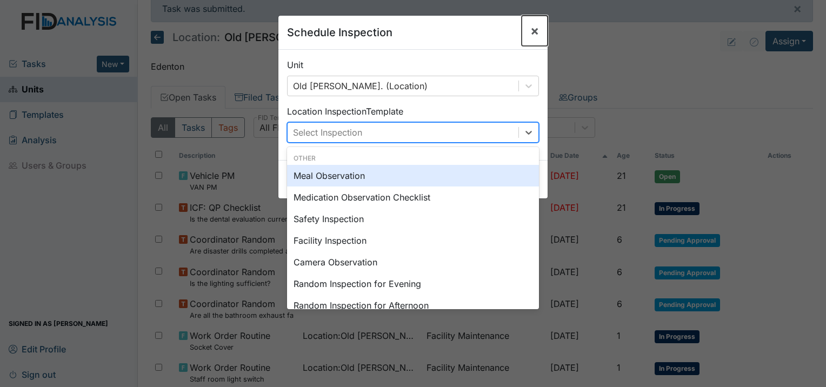
click at [535, 36] on button "×" at bounding box center [535, 31] width 26 height 30
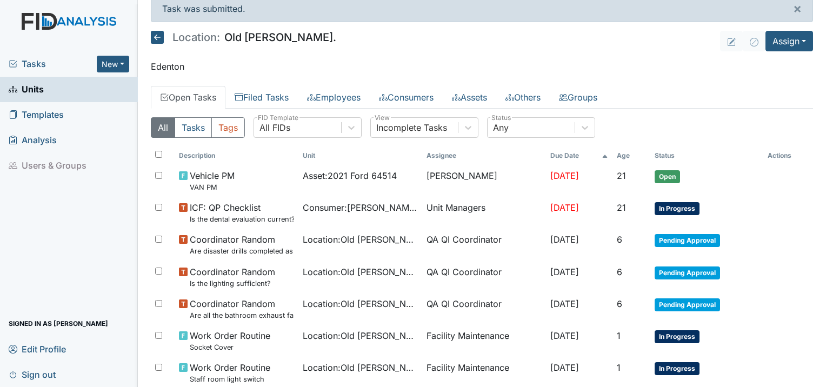
click at [812, 44] on main "Task was submitted. × Location: Old Roper Rd. Assign Assign Form Assign Inspect…" at bounding box center [482, 193] width 689 height 387
click at [796, 44] on button "Assign" at bounding box center [790, 41] width 48 height 21
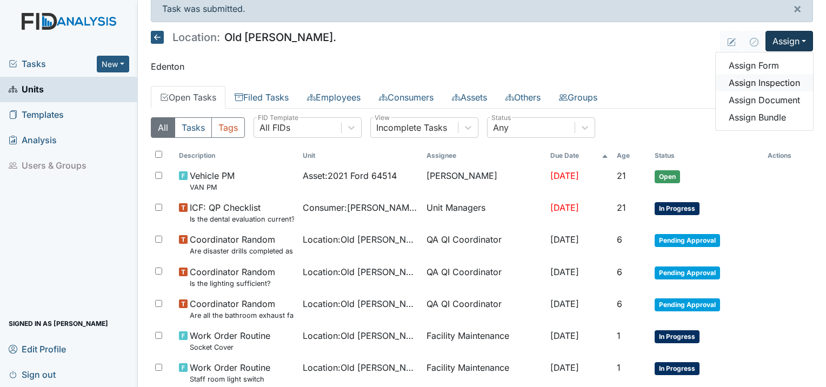
click at [740, 85] on link "Assign Inspection" at bounding box center [764, 82] width 97 height 17
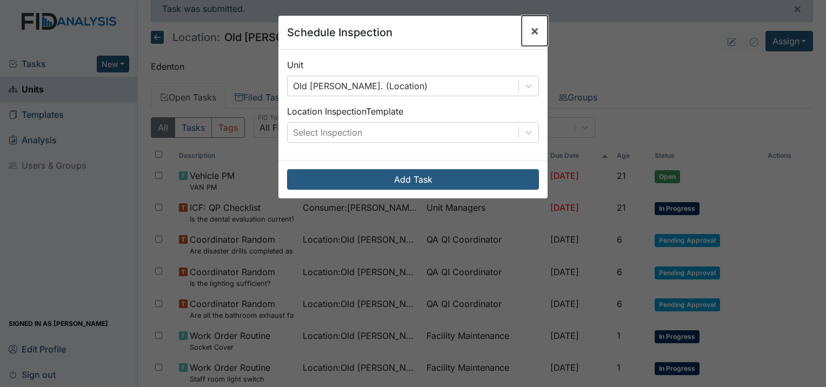
click at [531, 35] on span "×" at bounding box center [535, 31] width 9 height 16
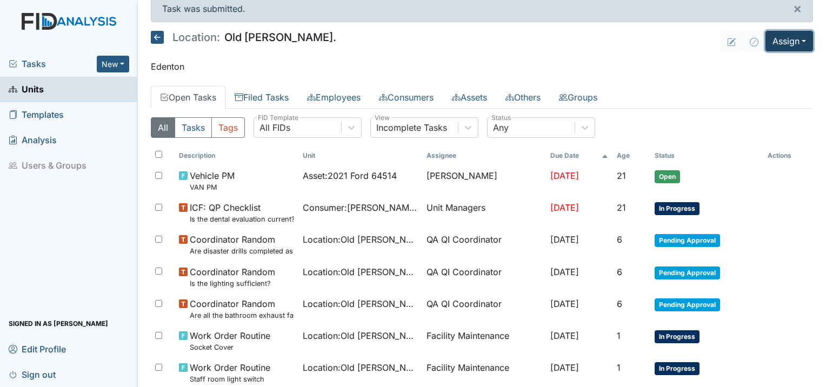
click at [770, 44] on button "Assign" at bounding box center [790, 41] width 48 height 21
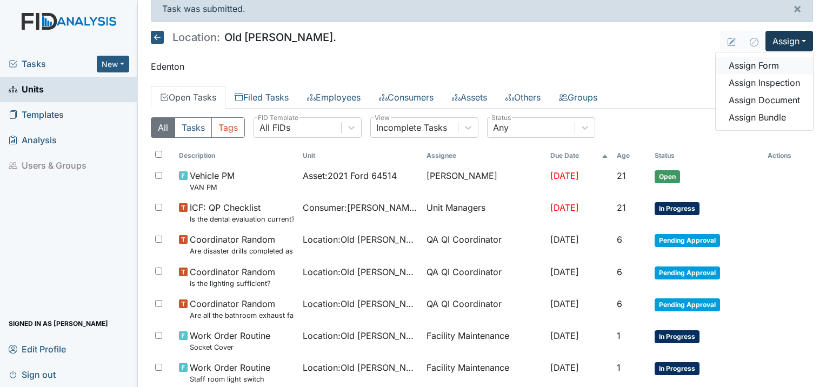
click at [764, 68] on link "Assign Form" at bounding box center [764, 65] width 97 height 17
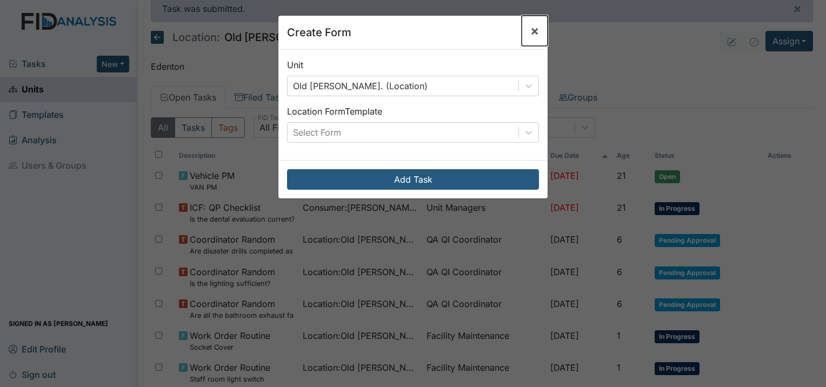
click at [531, 23] on span "×" at bounding box center [535, 31] width 9 height 16
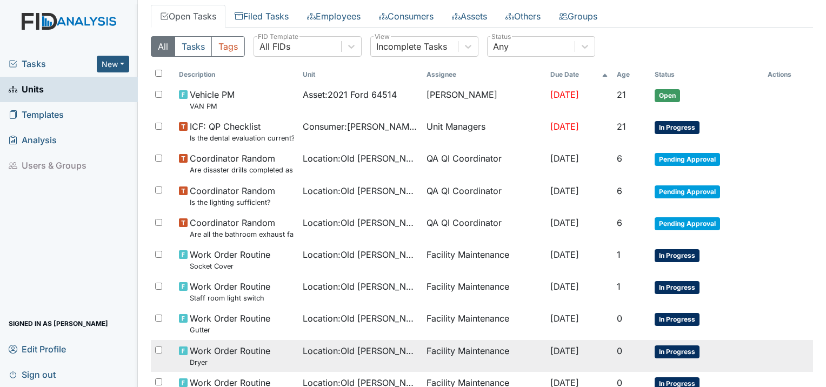
scroll to position [122, 0]
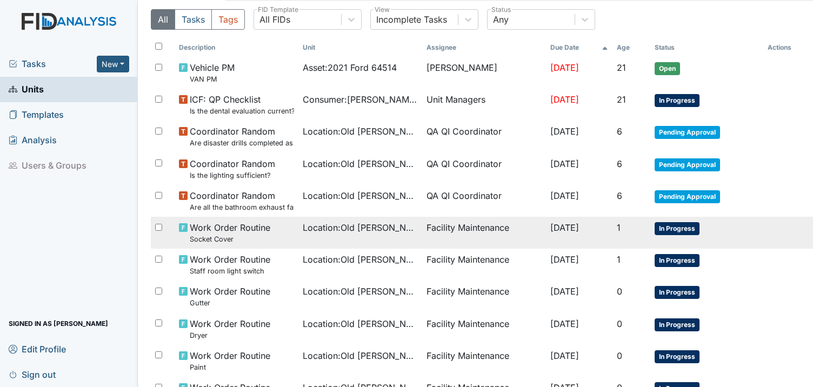
click at [251, 227] on span "Work Order Routine Socket Cover" at bounding box center [230, 232] width 81 height 23
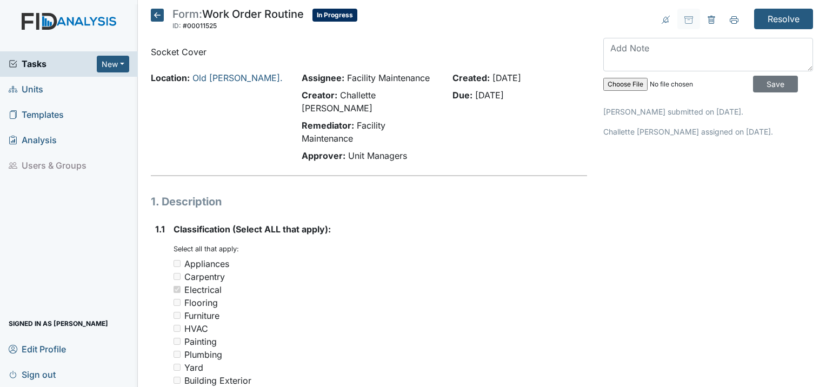
click at [158, 18] on icon at bounding box center [157, 15] width 13 height 13
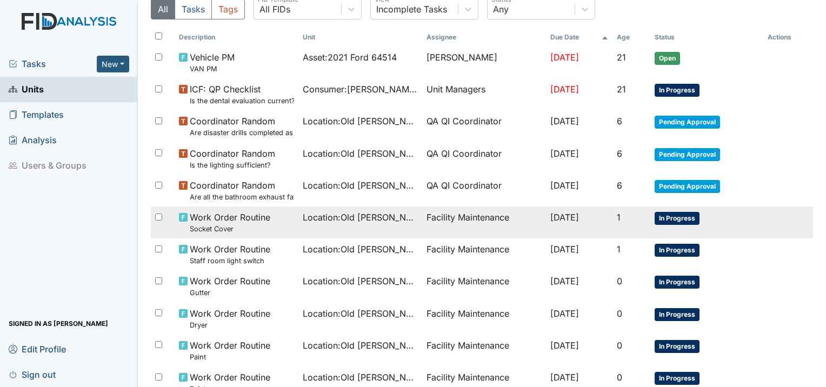
scroll to position [108, 0]
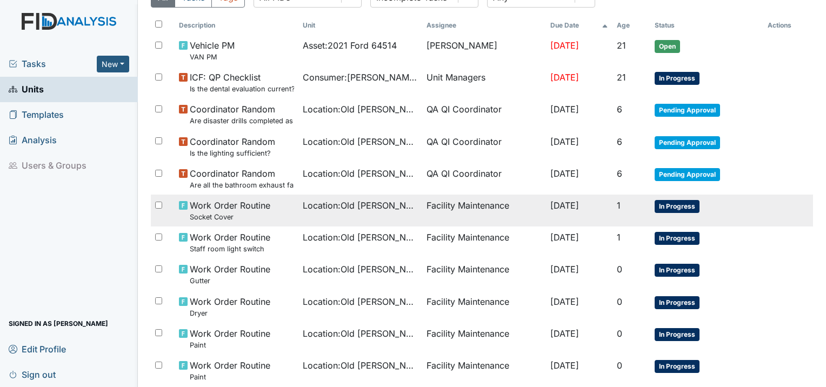
click at [261, 219] on small "Socket Cover" at bounding box center [230, 217] width 81 height 10
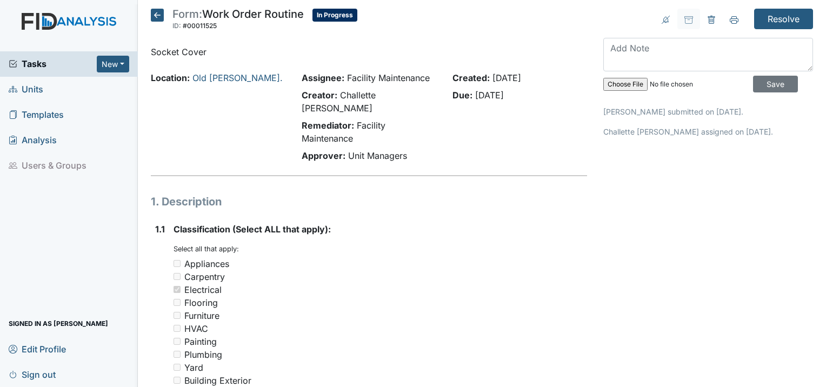
click at [157, 15] on icon at bounding box center [157, 15] width 13 height 13
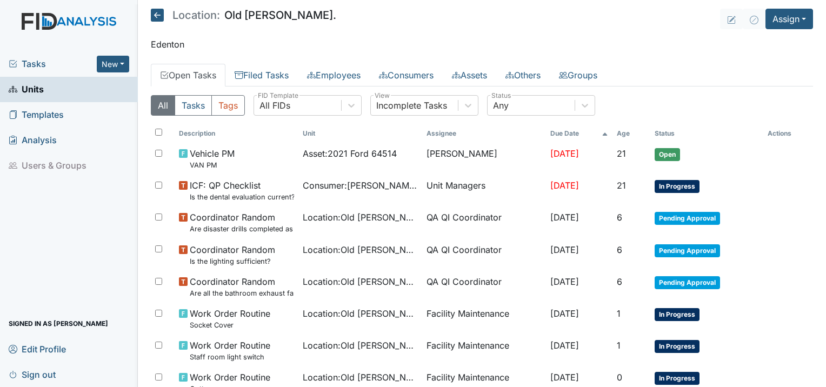
click at [56, 60] on span "Tasks" at bounding box center [53, 63] width 88 height 13
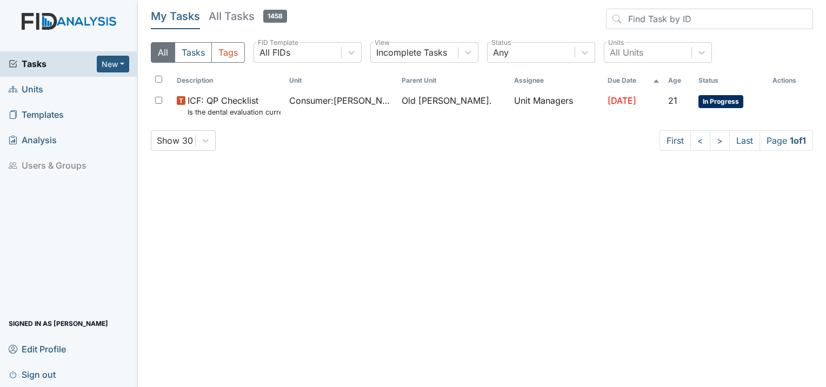
click at [22, 94] on span "Units" at bounding box center [26, 89] width 35 height 17
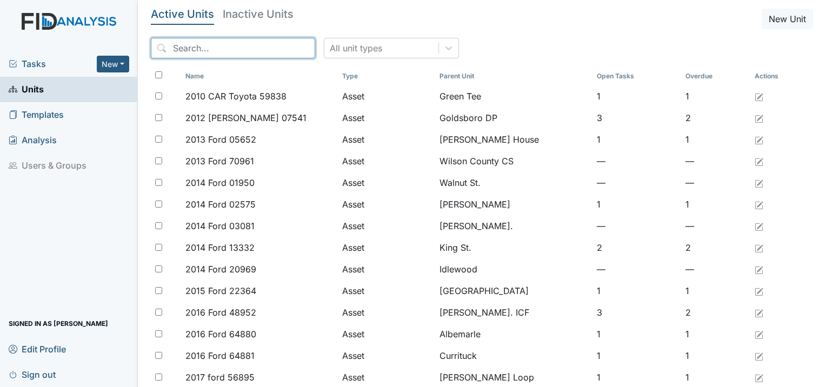
click at [201, 51] on input "search" at bounding box center [233, 48] width 164 height 21
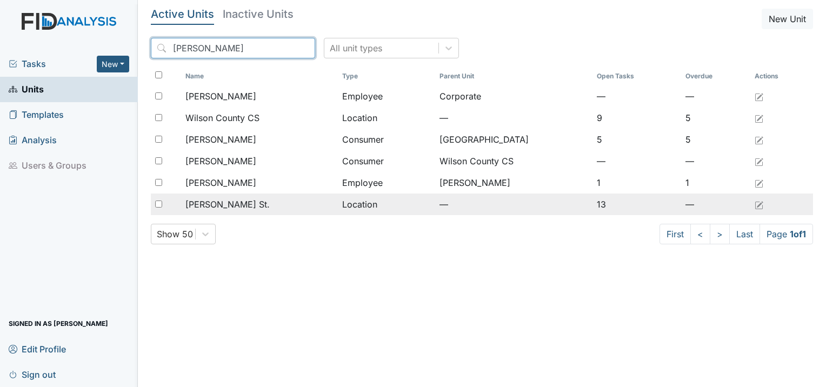
type input "[PERSON_NAME]"
click at [208, 197] on td "[PERSON_NAME] St." at bounding box center [259, 205] width 157 height 22
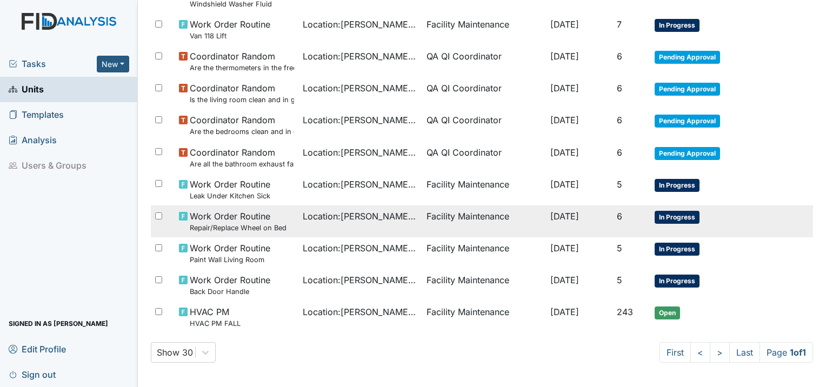
scroll to position [259, 0]
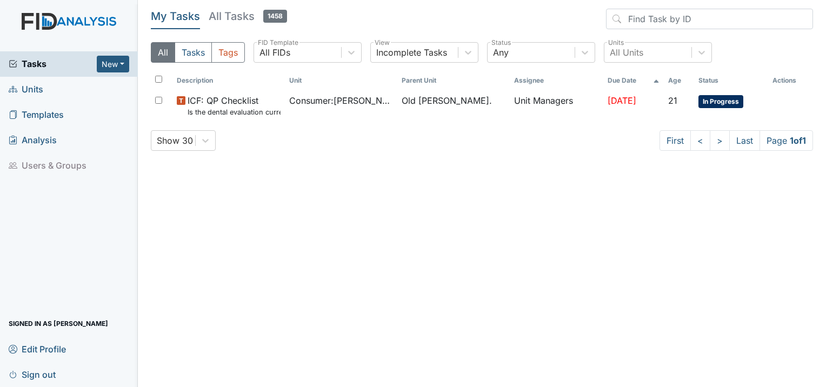
click at [19, 90] on span "Units" at bounding box center [26, 89] width 35 height 17
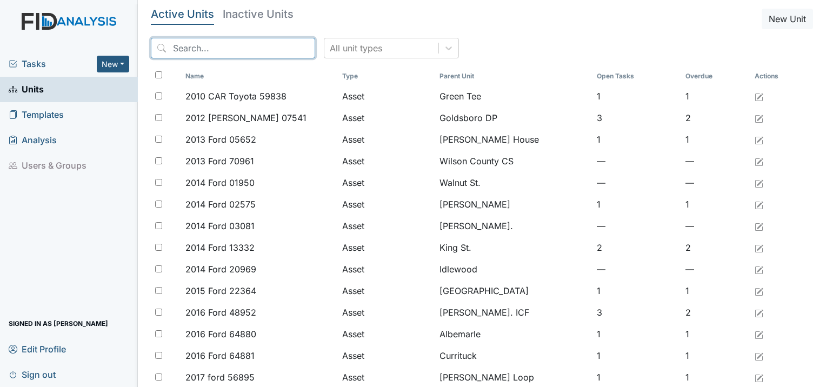
click at [252, 53] on input "search" at bounding box center [233, 48] width 164 height 21
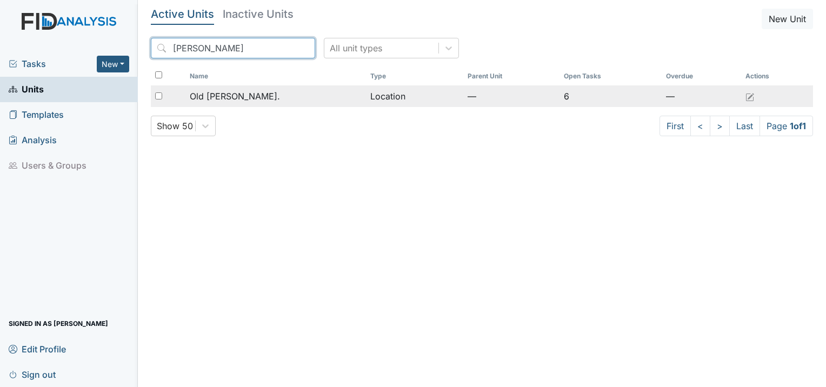
type input "[PERSON_NAME]"
click at [277, 94] on div "Old [PERSON_NAME]." at bounding box center [276, 96] width 172 height 13
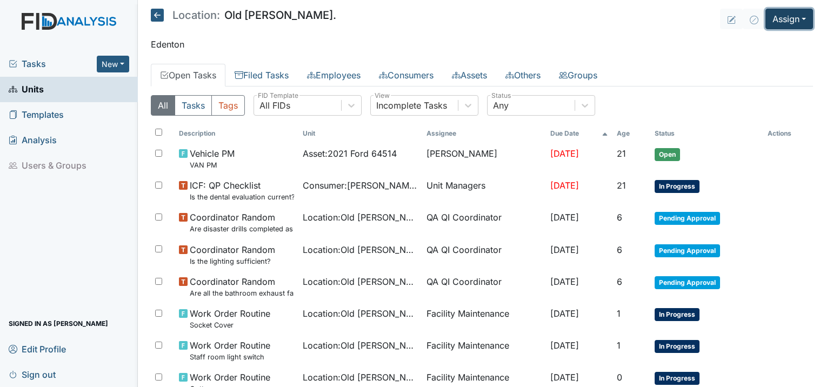
click at [783, 21] on button "Assign" at bounding box center [790, 19] width 48 height 21
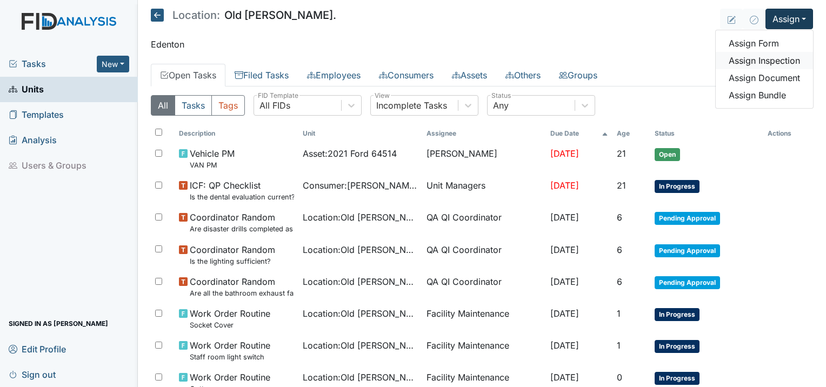
click at [767, 60] on link "Assign Inspection" at bounding box center [764, 60] width 97 height 17
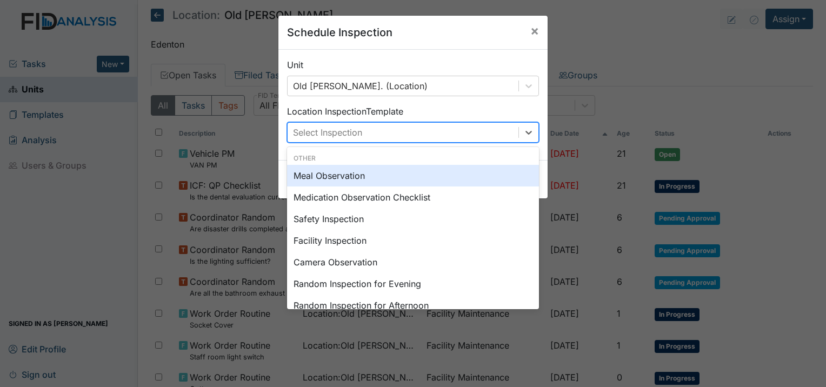
click at [381, 136] on div "Select Inspection" at bounding box center [403, 132] width 231 height 19
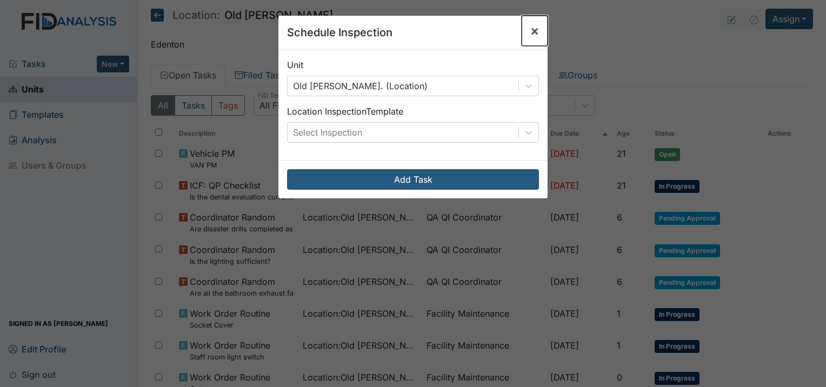
drag, startPoint x: 526, startPoint y: 26, endPoint x: 550, endPoint y: 30, distance: 23.7
click at [531, 27] on span "×" at bounding box center [535, 31] width 9 height 16
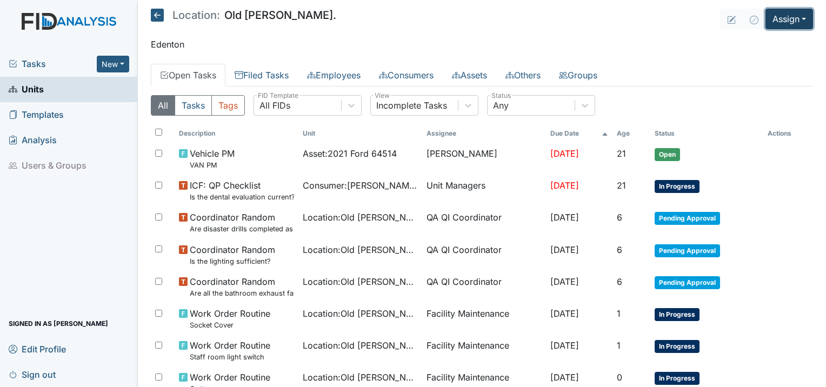
click at [778, 22] on button "Assign" at bounding box center [790, 19] width 48 height 21
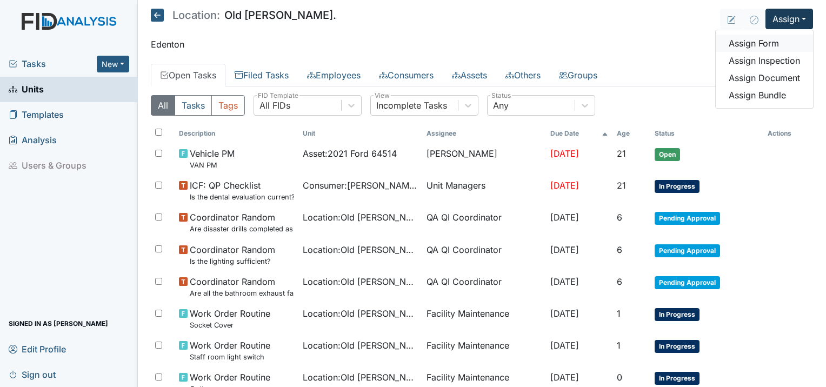
click at [756, 44] on link "Assign Form" at bounding box center [764, 43] width 97 height 17
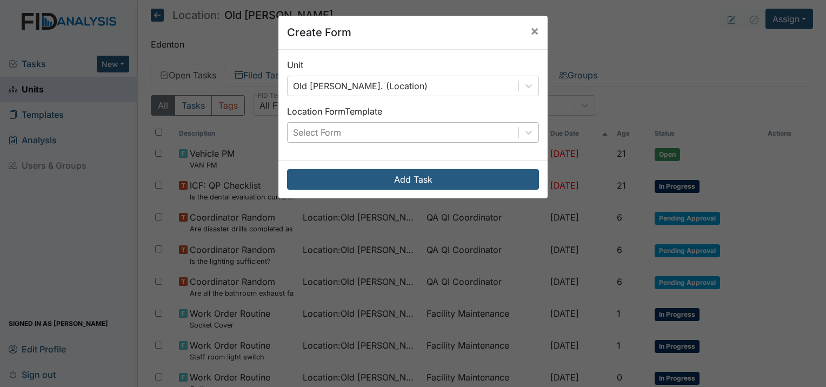
click at [309, 134] on div "Select Form" at bounding box center [317, 132] width 48 height 13
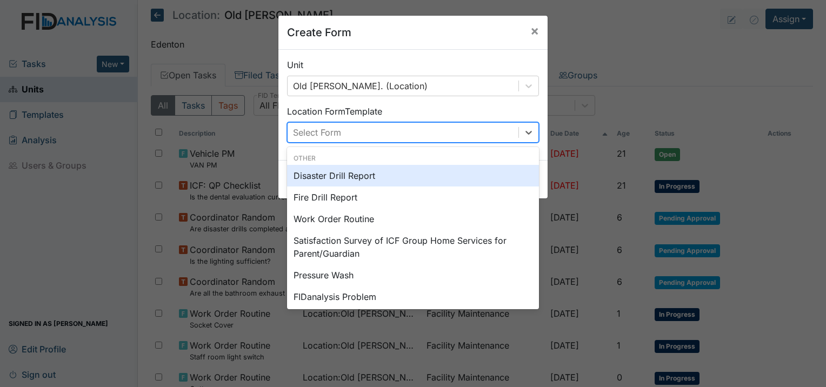
click at [337, 180] on div "Disaster Drill Report" at bounding box center [413, 176] width 252 height 22
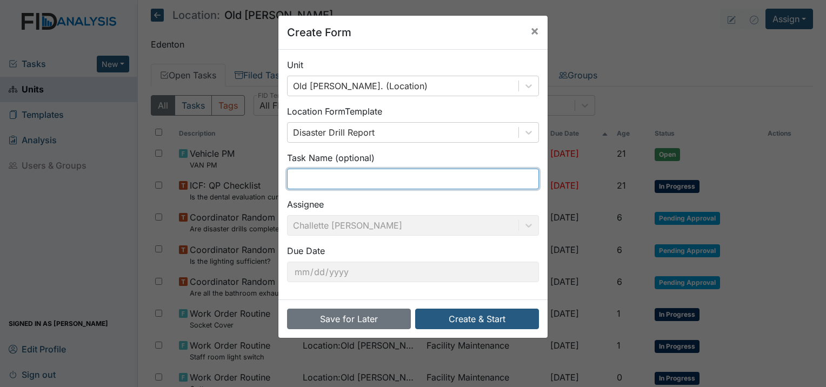
click at [337, 180] on input "text" at bounding box center [413, 179] width 252 height 21
type input "2"
type input "Evacuation Drill 2nd Shift"
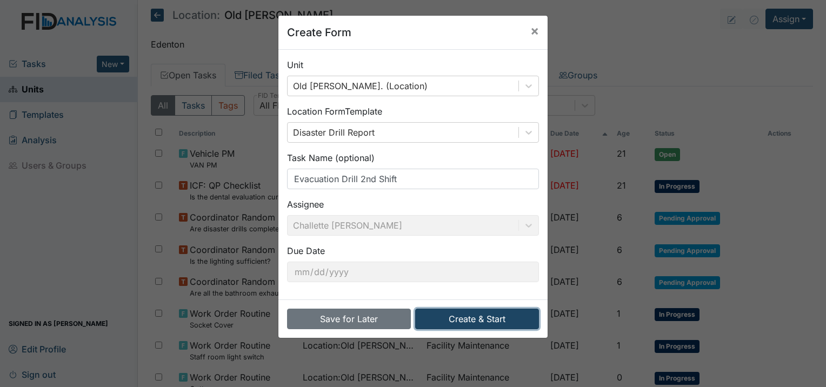
click at [492, 315] on button "Create & Start" at bounding box center [477, 319] width 124 height 21
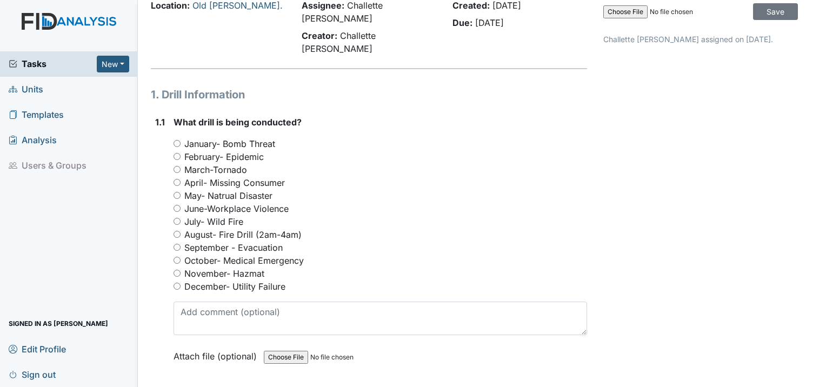
scroll to position [108, 0]
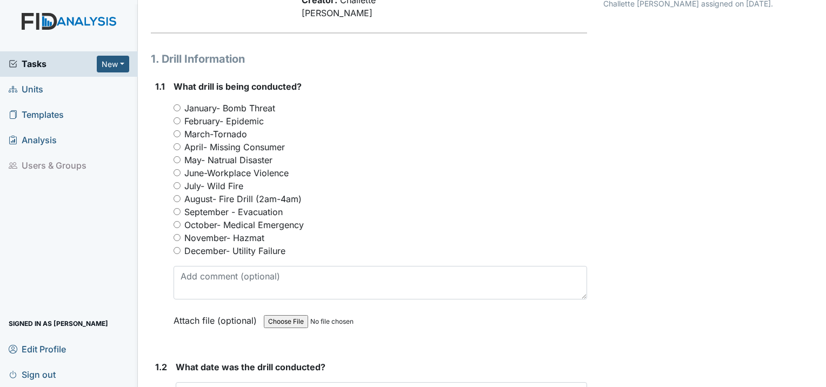
click at [176, 208] on input "September - Evacuation" at bounding box center [177, 211] width 7 height 7
radio input "true"
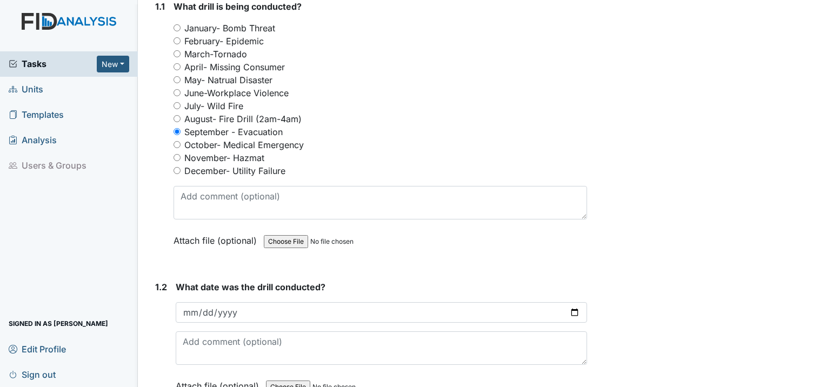
scroll to position [216, 0]
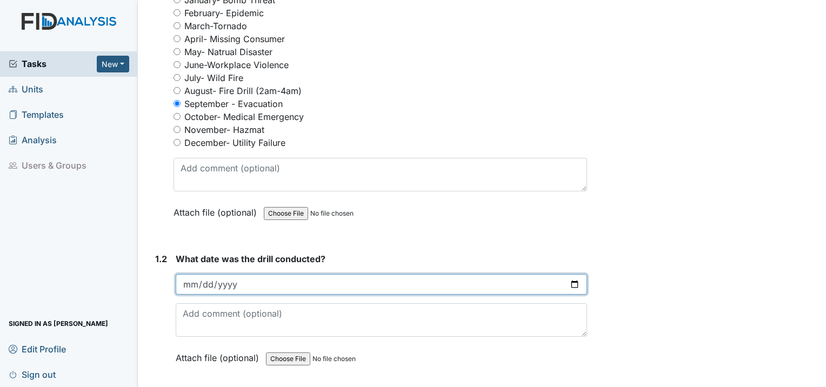
click at [190, 274] on input "date" at bounding box center [382, 284] width 412 height 21
type input "[DATE]"
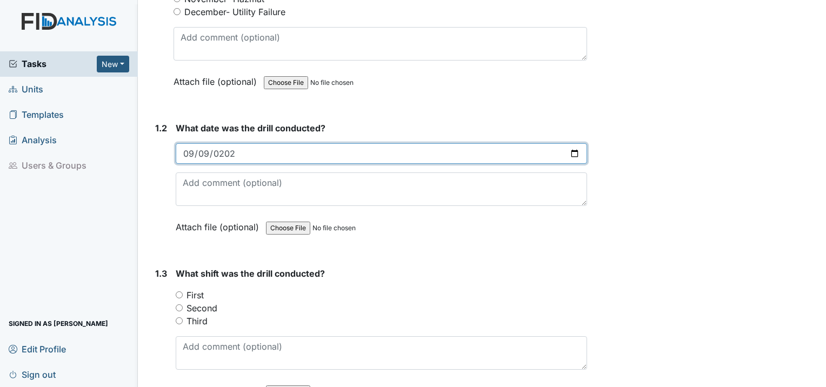
scroll to position [379, 0]
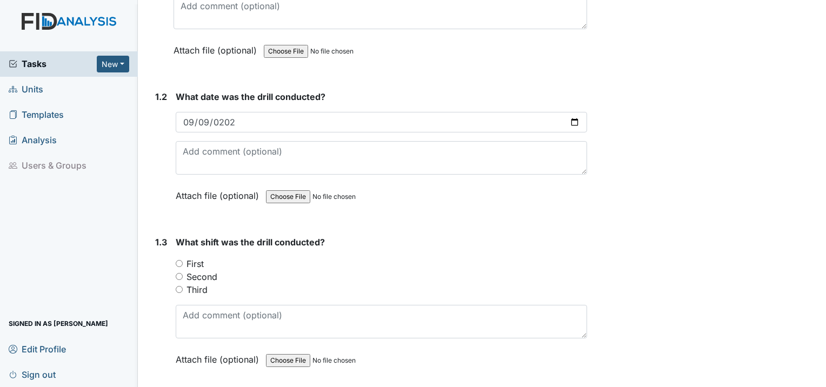
click at [180, 273] on input "Second" at bounding box center [179, 276] width 7 height 7
radio input "true"
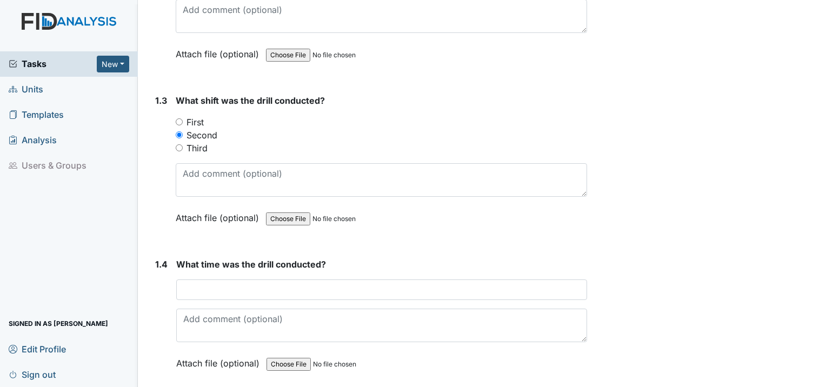
scroll to position [541, 0]
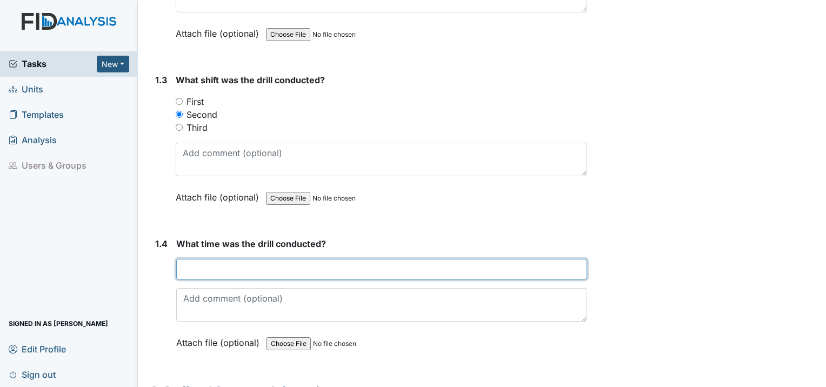
click at [233, 259] on input "text" at bounding box center [381, 269] width 411 height 21
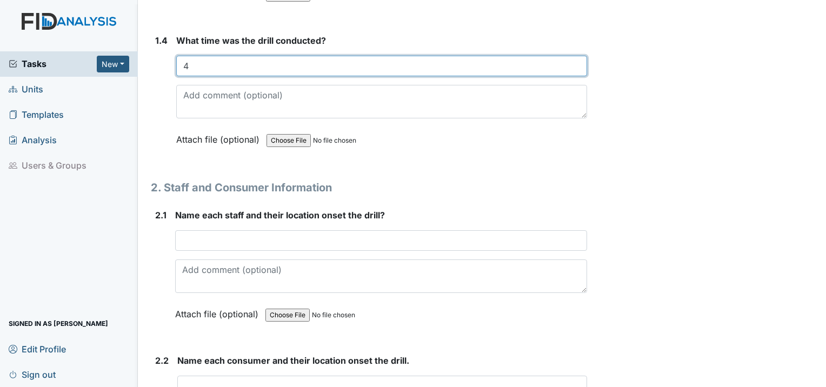
scroll to position [757, 0]
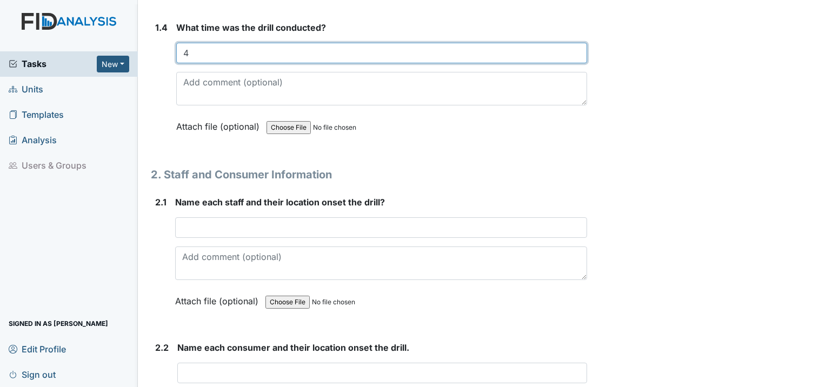
type input "4"
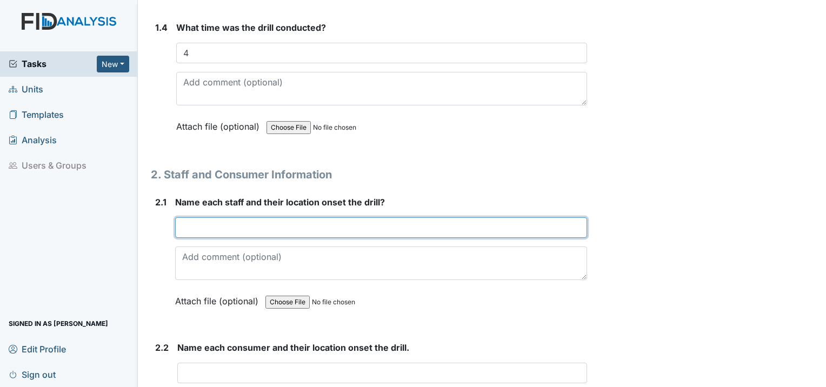
click at [255, 217] on input "text" at bounding box center [381, 227] width 412 height 21
click at [263, 217] on input "GF was assisting JG in her room and VN was assisting EO in her room." at bounding box center [381, 227] width 412 height 21
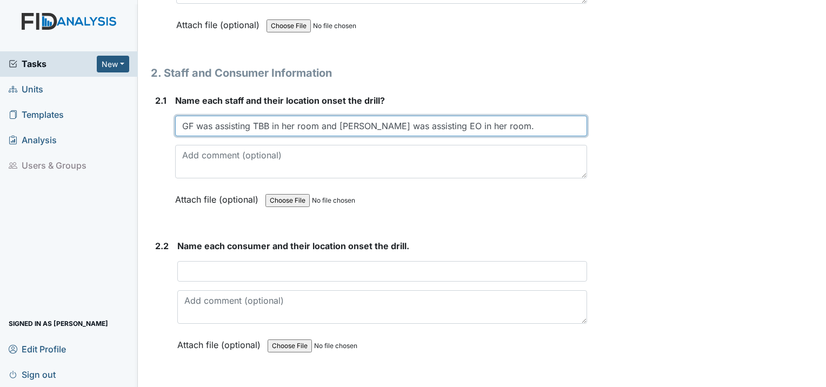
scroll to position [865, 0]
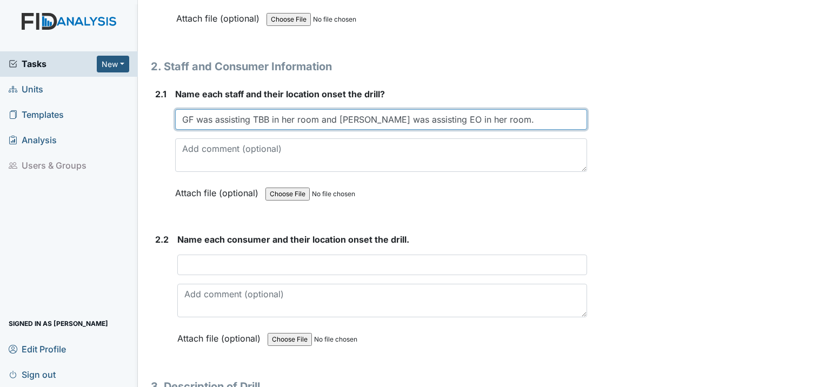
type input "GF was assisting TBB in her room and VN was assisting EO in her room."
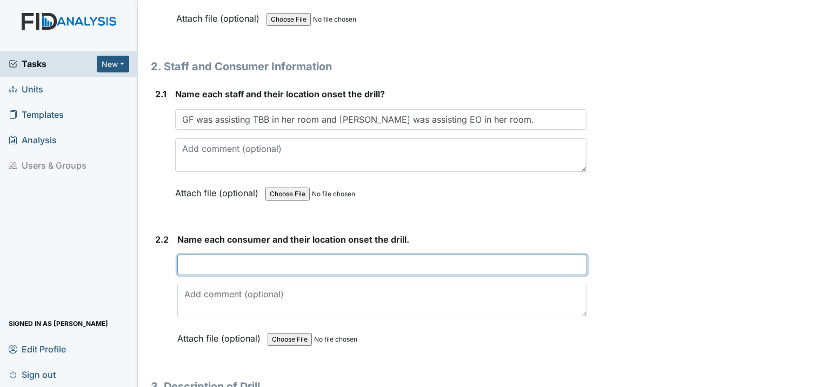
click at [273, 255] on input "text" at bounding box center [382, 265] width 410 height 21
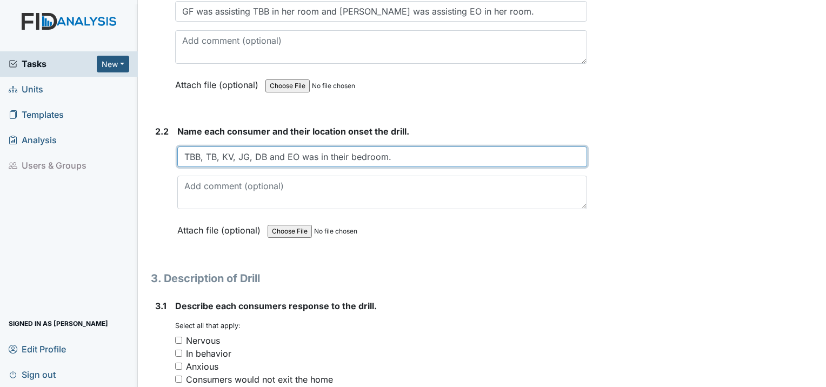
scroll to position [1028, 0]
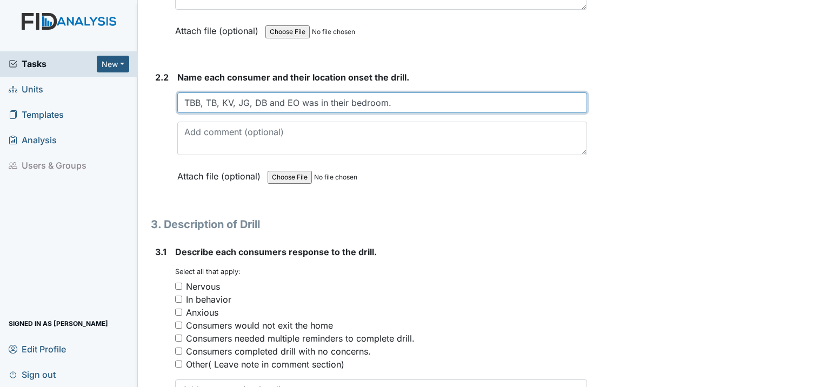
type input "TBB, TB, KV, JG, DB and EO was in their bedroom."
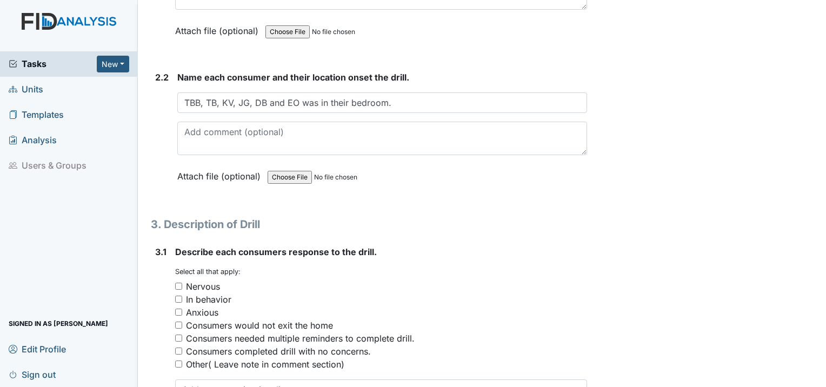
click at [182, 345] on div "Consumers completed drill with no concerns." at bounding box center [381, 351] width 412 height 13
click at [180, 348] on input "Consumers completed drill with no concerns." at bounding box center [178, 351] width 7 height 7
checkbox input "true"
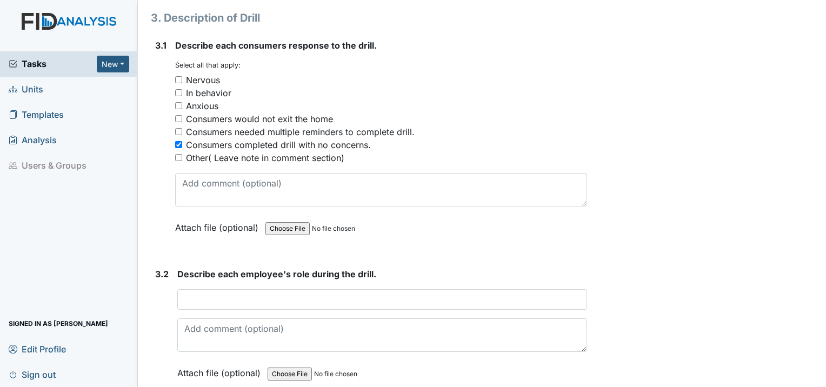
scroll to position [1244, 0]
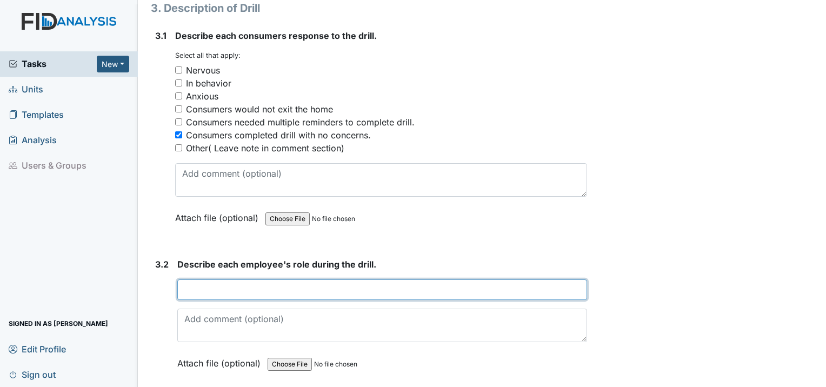
click at [283, 280] on input "text" at bounding box center [382, 290] width 410 height 21
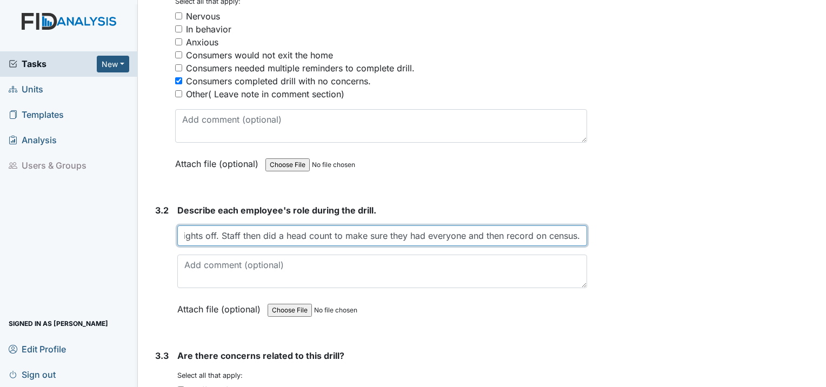
scroll to position [1460, 0]
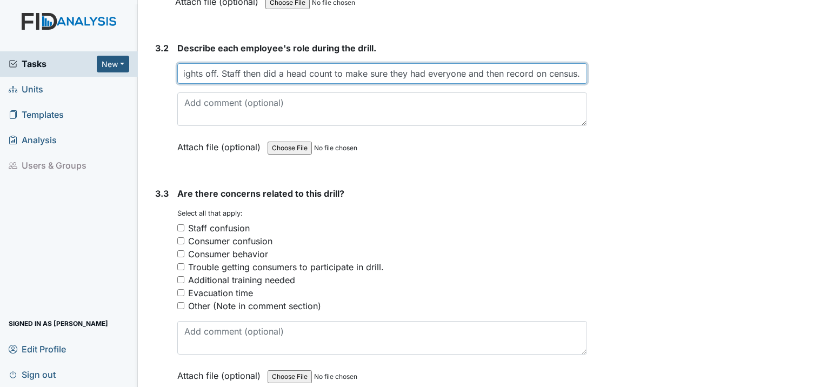
type input "GF gather the meds, emergency food and supplies. VN loaded the consumers on the…"
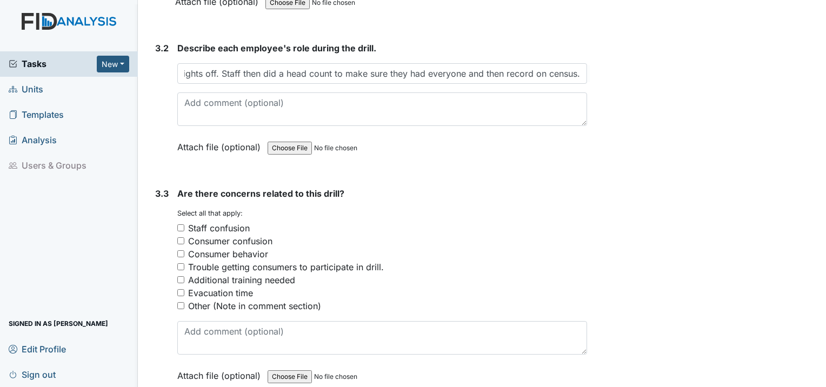
scroll to position [0, 0]
click at [177, 302] on input "Other (Note in comment section)" at bounding box center [180, 305] width 7 height 7
checkbox input "true"
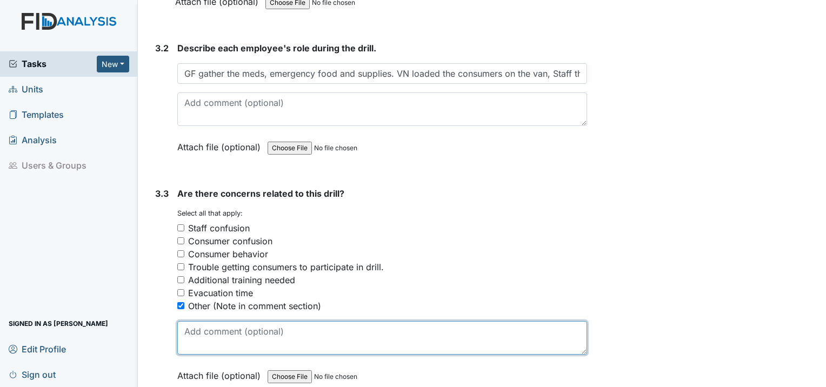
click at [204, 321] on textarea at bounding box center [382, 338] width 410 height 34
click at [283, 321] on textarea "There were no concerns" at bounding box center [382, 338] width 410 height 34
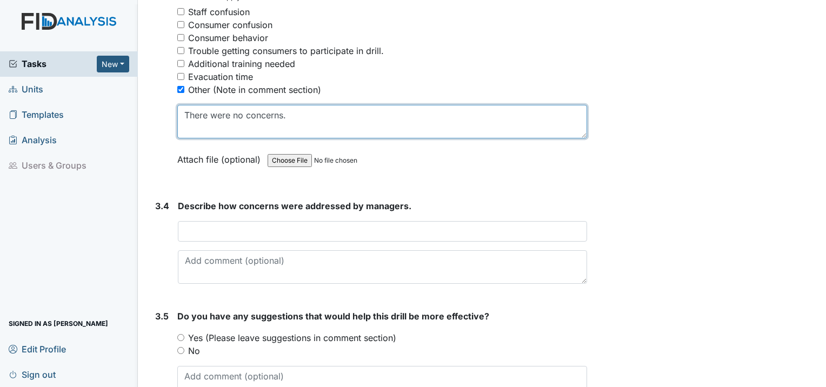
scroll to position [1712, 0]
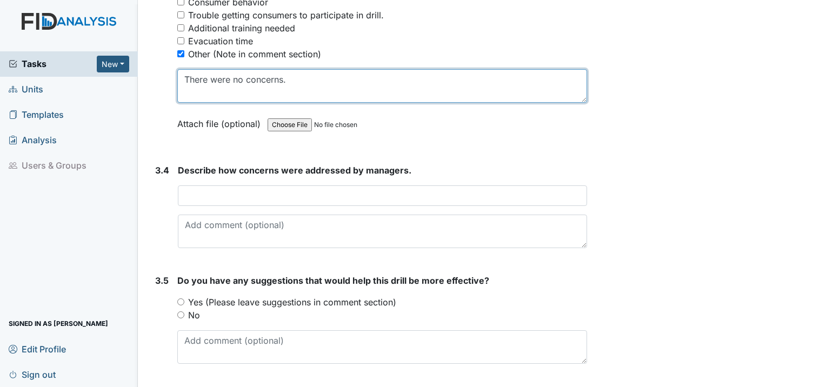
type textarea "There were no concerns."
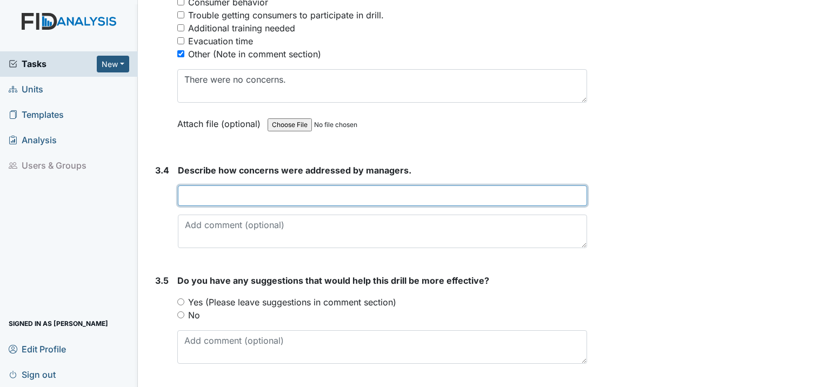
click at [223, 186] on input "text" at bounding box center [382, 196] width 409 height 21
type input "No concerns at this time."
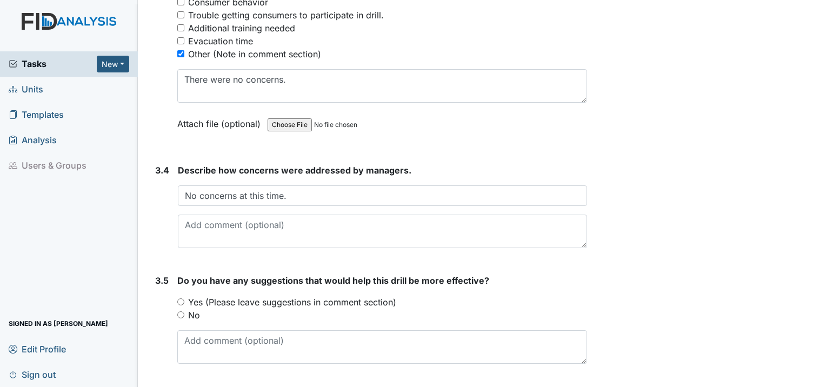
click at [180, 312] on input "No" at bounding box center [180, 315] width 7 height 7
radio input "true"
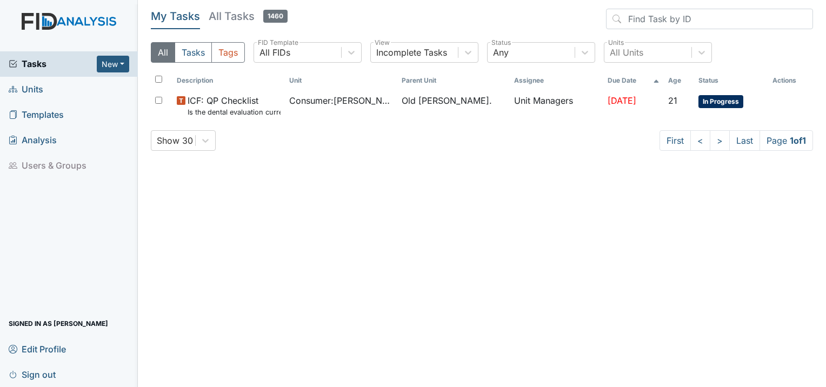
click at [50, 87] on link "Units" at bounding box center [69, 89] width 138 height 25
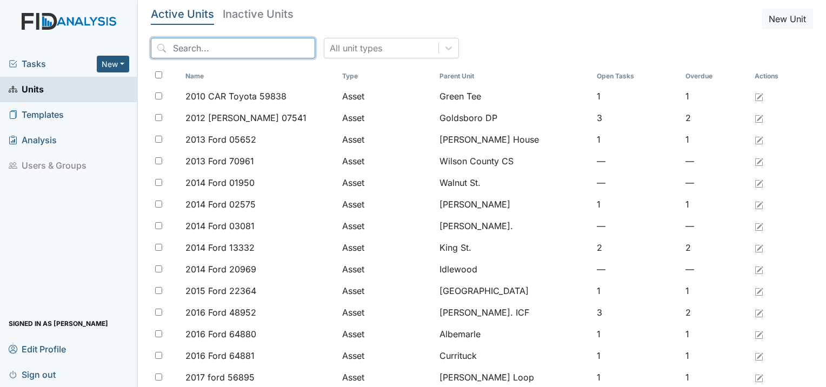
click at [253, 50] on input "search" at bounding box center [233, 48] width 164 height 21
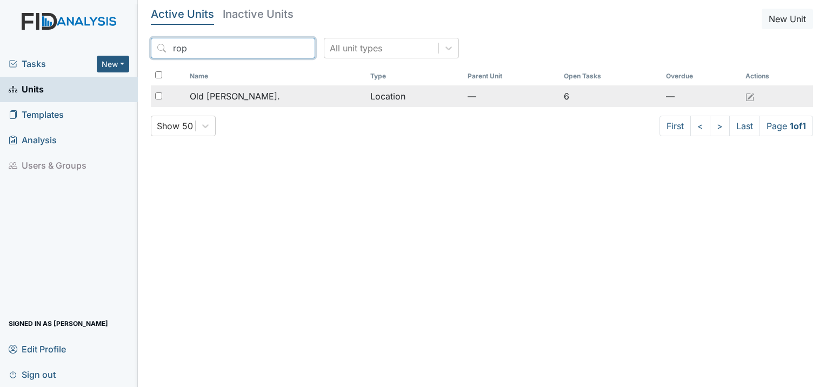
type input "rop"
click at [255, 97] on div "Old [PERSON_NAME]." at bounding box center [276, 96] width 172 height 13
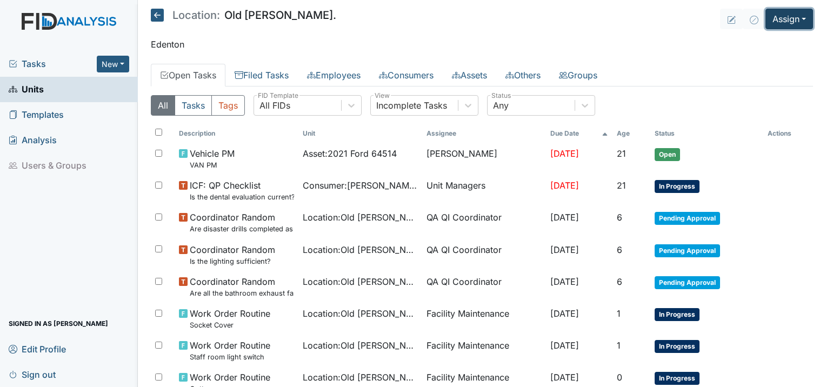
click at [773, 22] on button "Assign" at bounding box center [790, 19] width 48 height 21
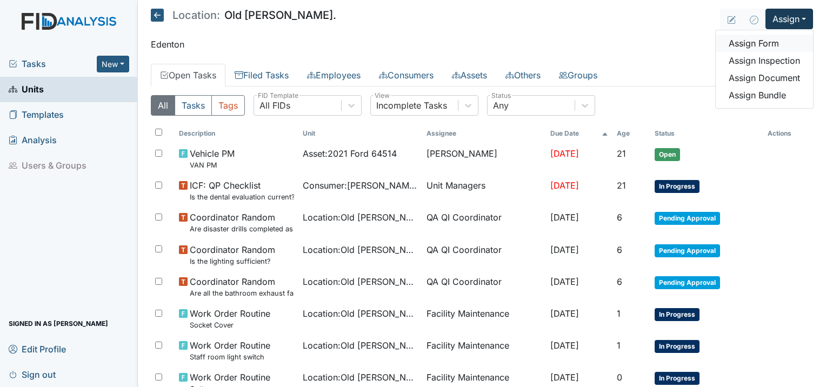
click at [752, 39] on link "Assign Form" at bounding box center [764, 43] width 97 height 17
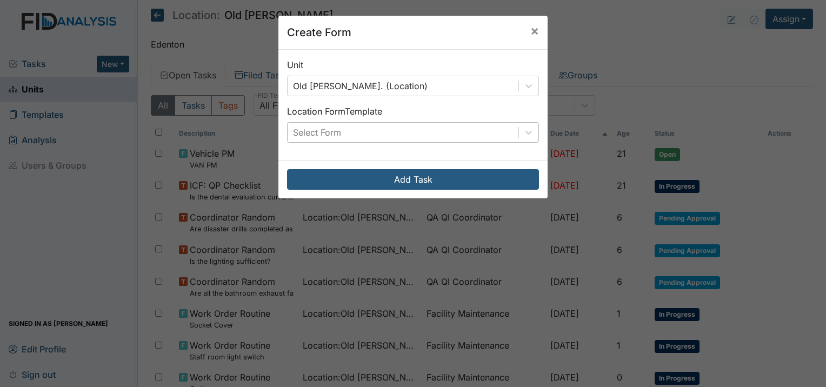
click at [322, 130] on div "Select Form" at bounding box center [317, 132] width 48 height 13
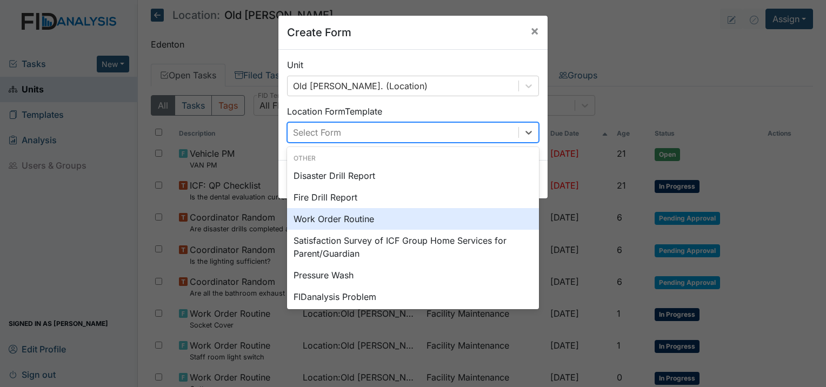
click at [316, 216] on div "Work Order Routine" at bounding box center [413, 219] width 252 height 22
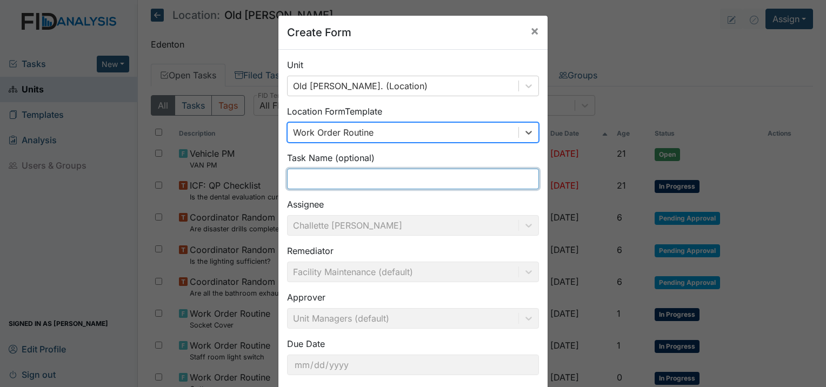
click at [334, 177] on input "text" at bounding box center [413, 179] width 252 height 21
type input "t"
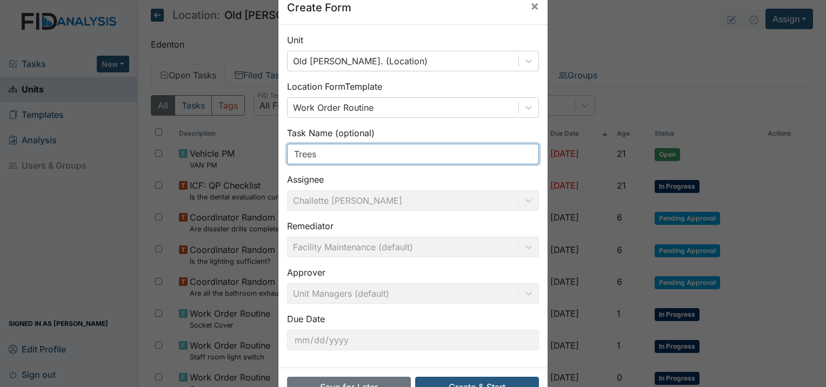
scroll to position [58, 0]
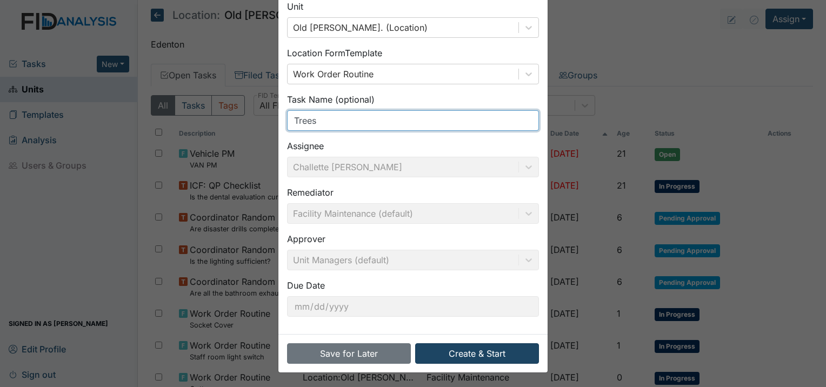
type input "Trees"
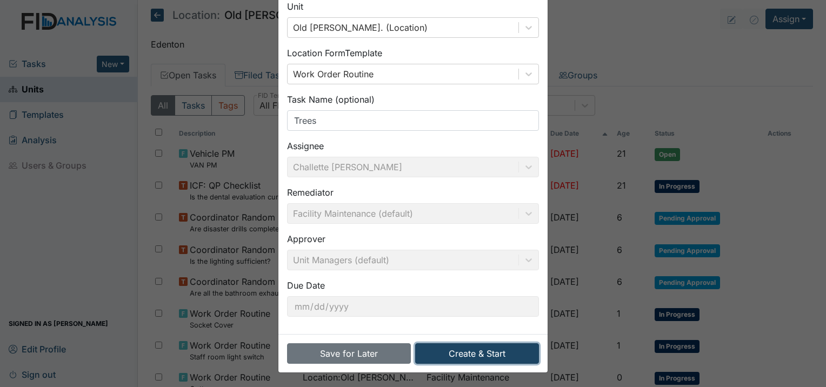
click at [444, 357] on button "Create & Start" at bounding box center [477, 353] width 124 height 21
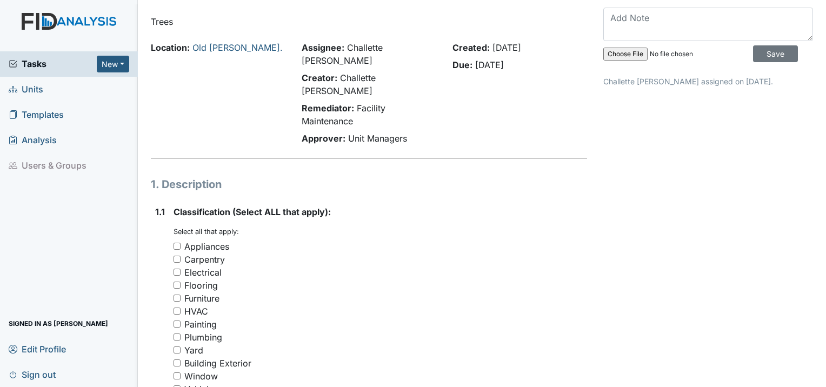
scroll to position [108, 0]
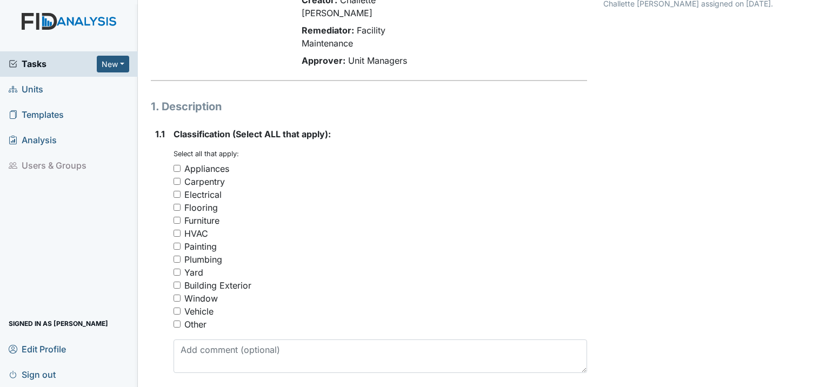
click at [181, 266] on div "Yard" at bounding box center [381, 272] width 414 height 13
click at [180, 269] on input "Yard" at bounding box center [177, 272] width 7 height 7
checkbox input "true"
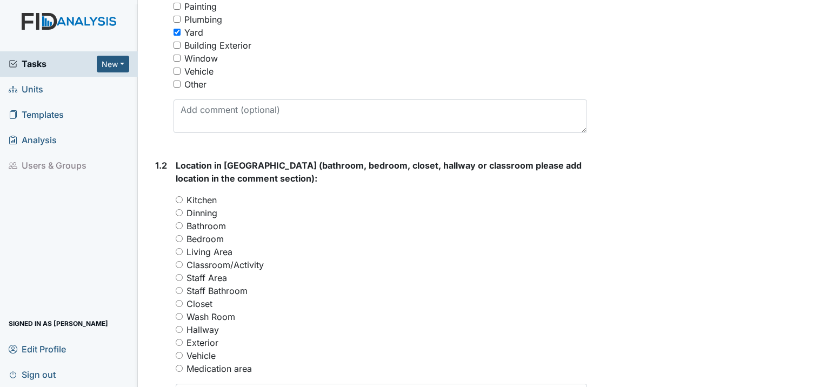
scroll to position [325, 0]
